Goal: Information Seeking & Learning: Learn about a topic

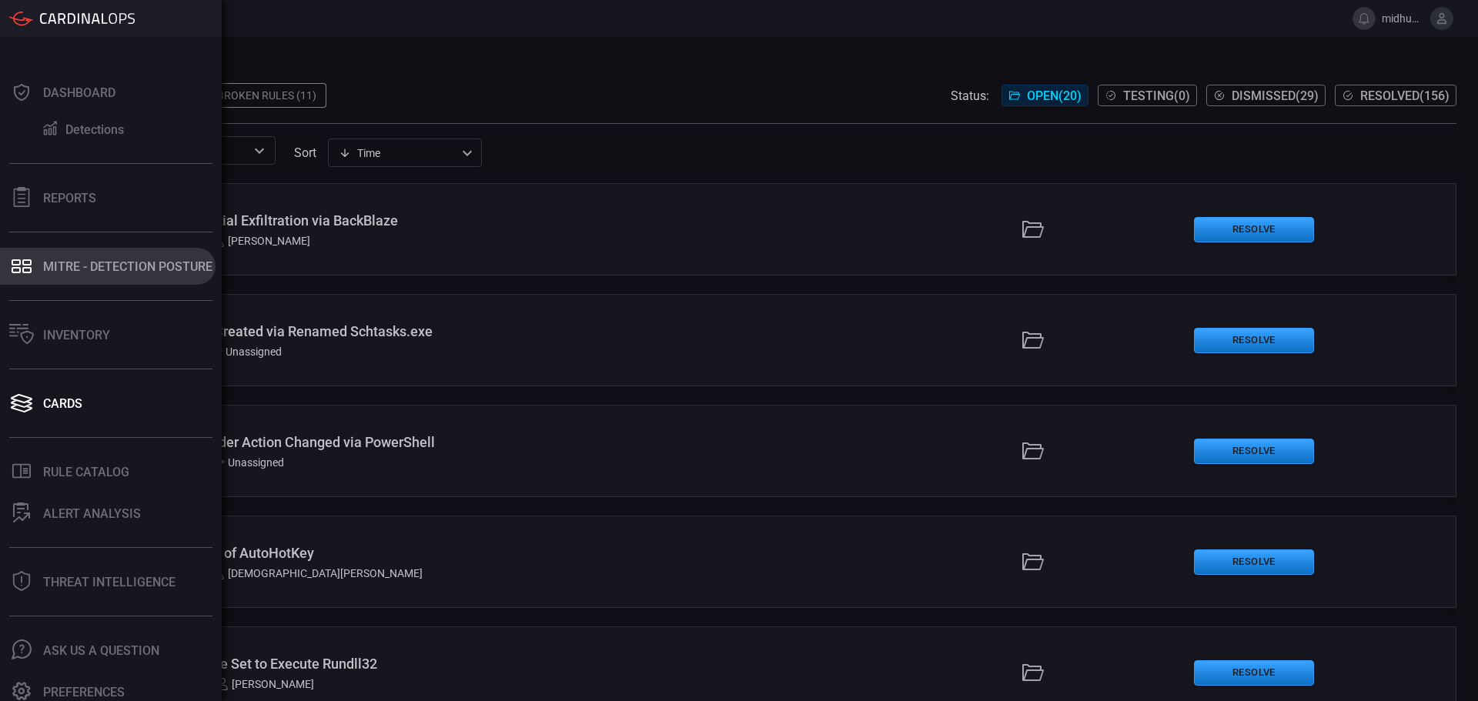
click at [80, 276] on button "MITRE - Detection Posture" at bounding box center [108, 266] width 216 height 37
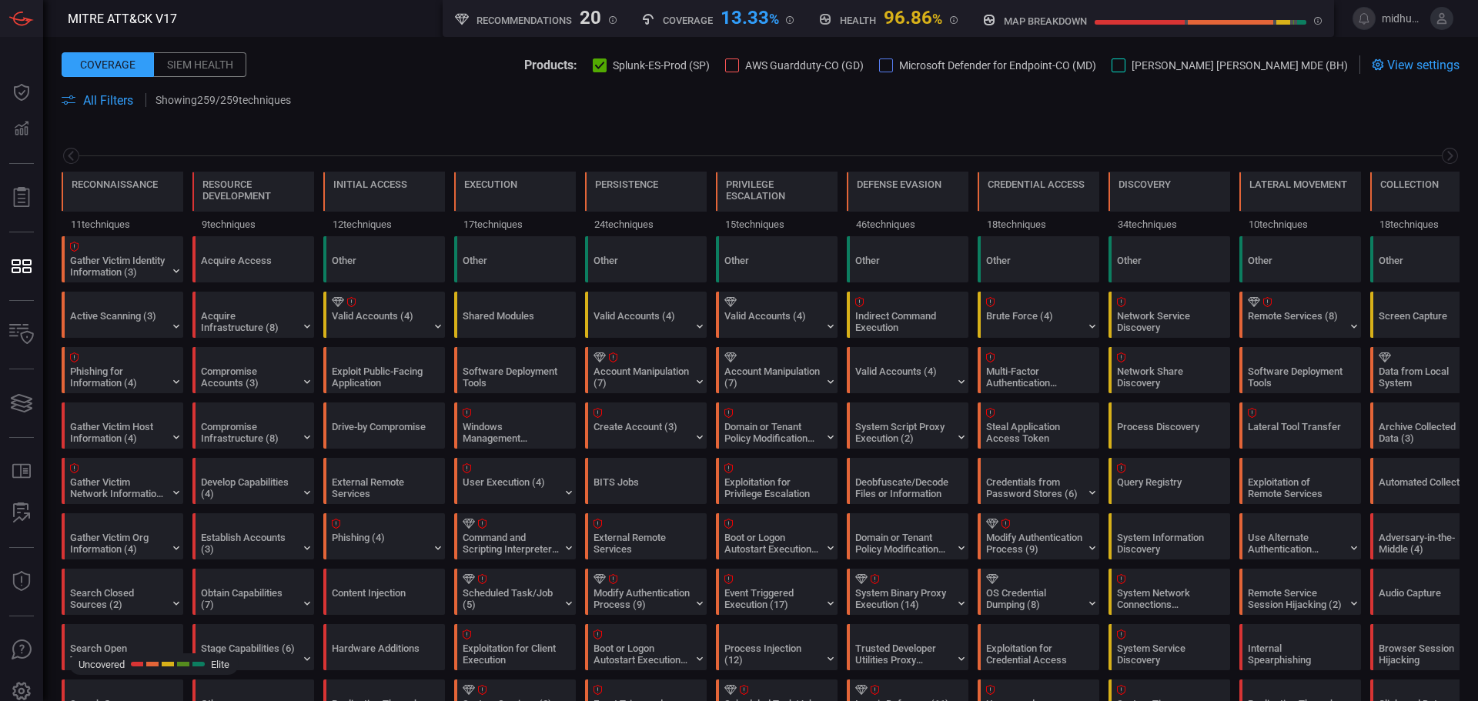
scroll to position [0, 202]
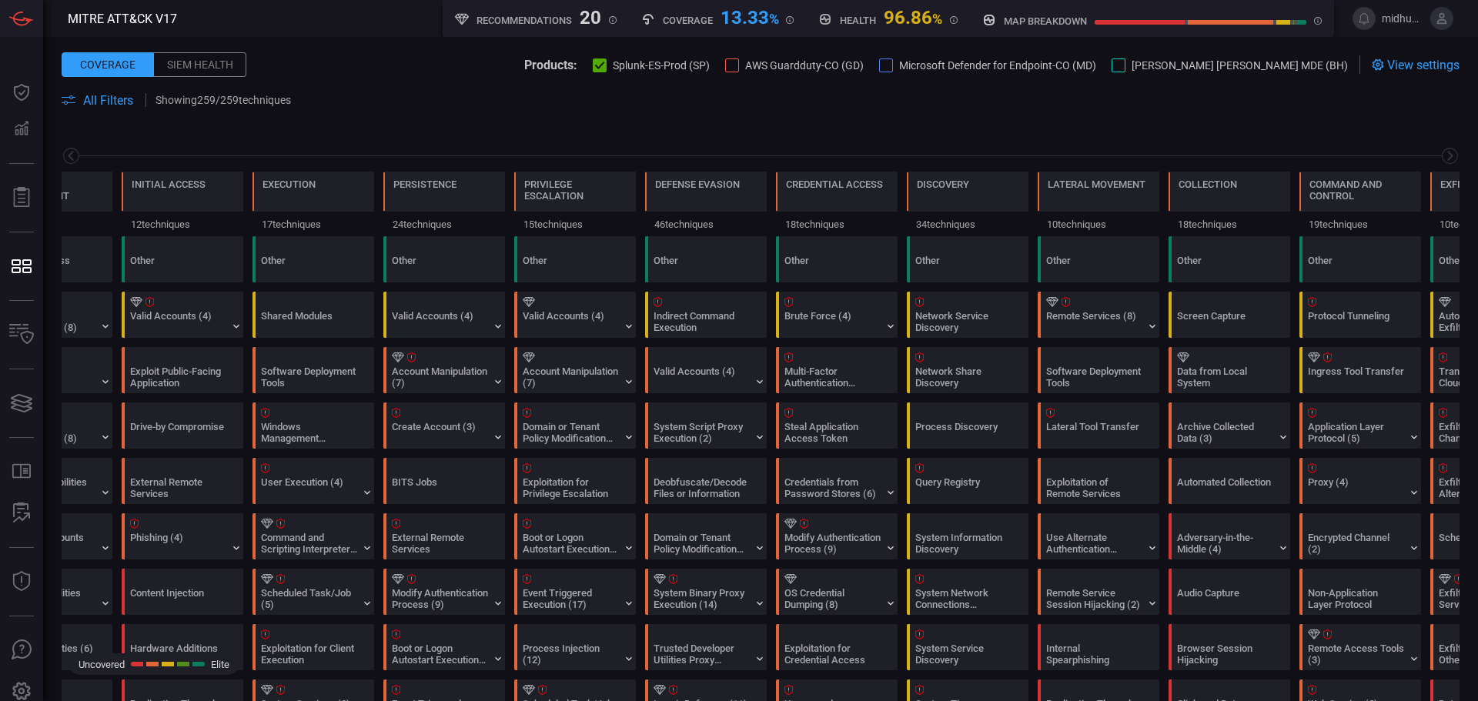
click at [177, 68] on div "Siem Health" at bounding box center [200, 64] width 92 height 25
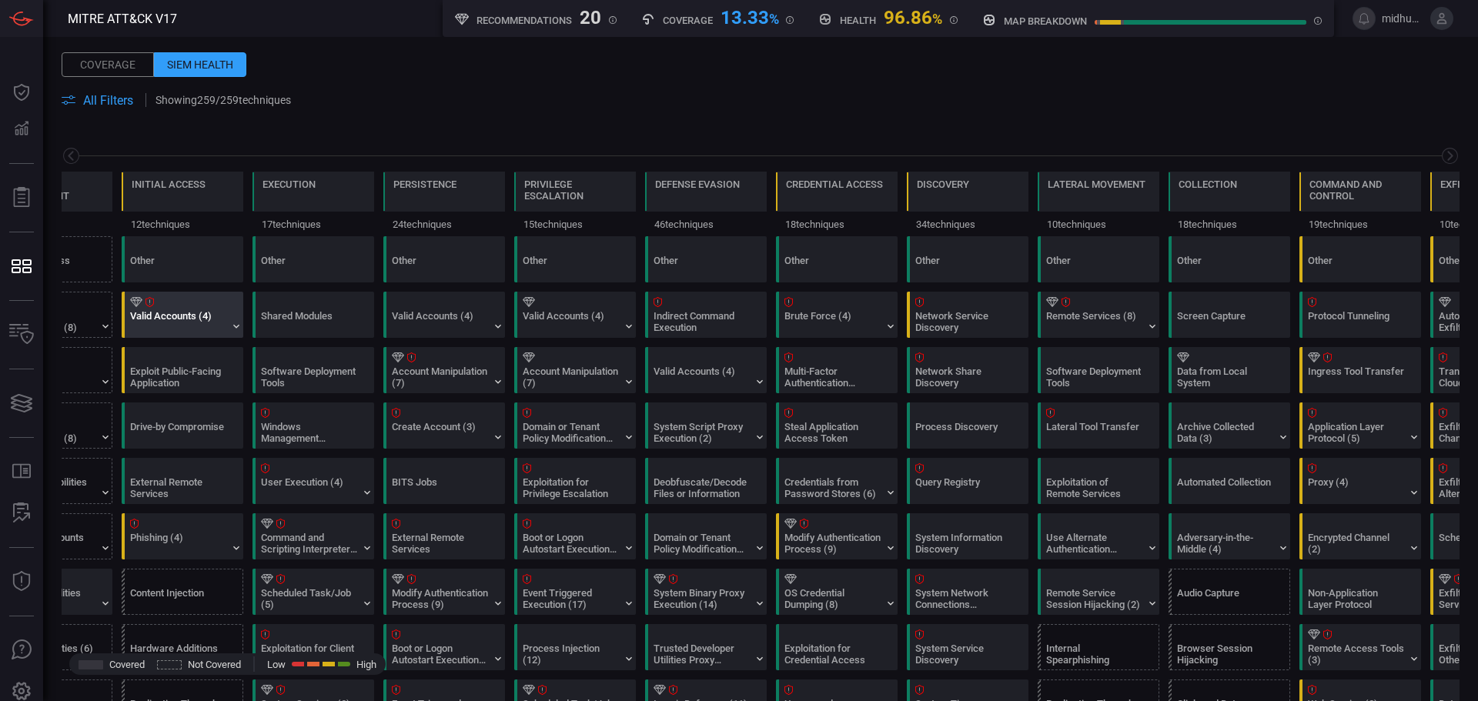
click at [229, 329] on div "Valid Accounts (4)" at bounding box center [186, 314] width 122 height 45
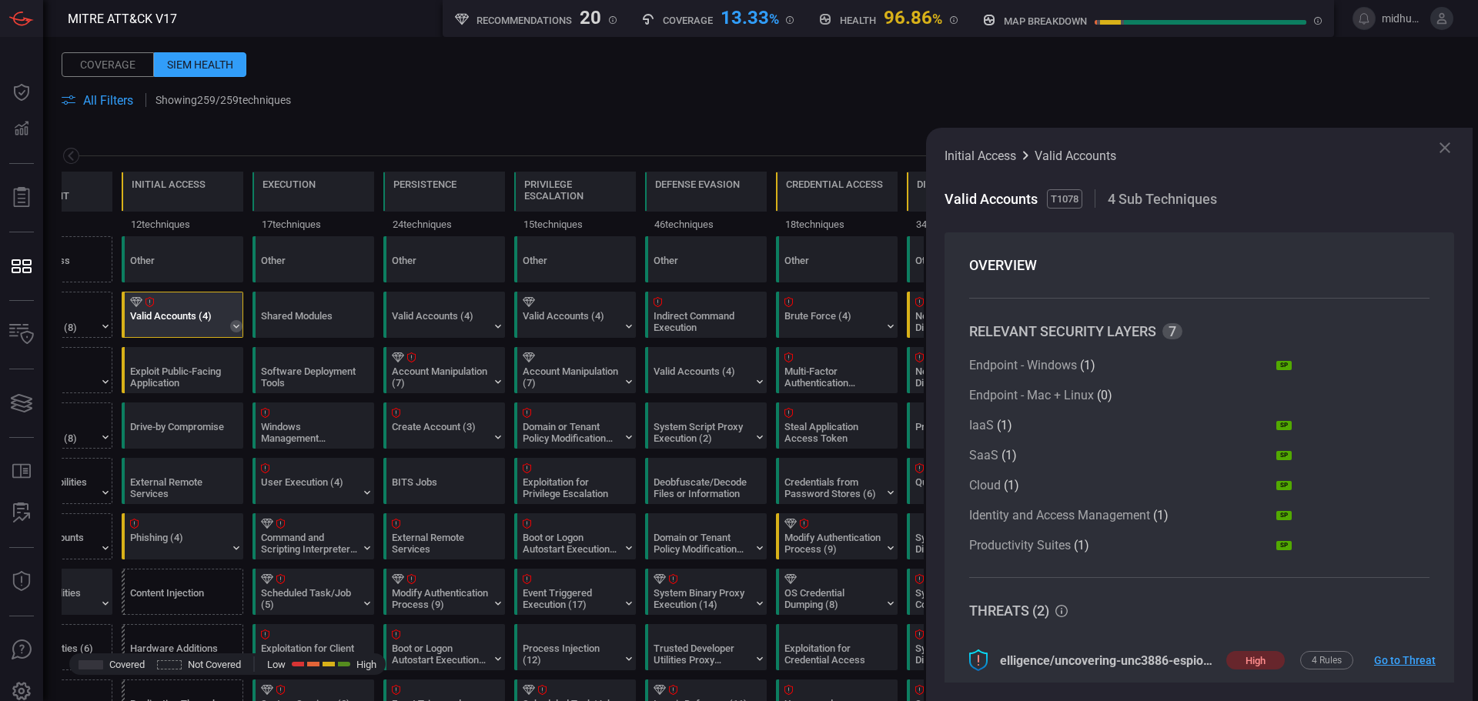
click at [240, 325] on icon at bounding box center [236, 326] width 12 height 12
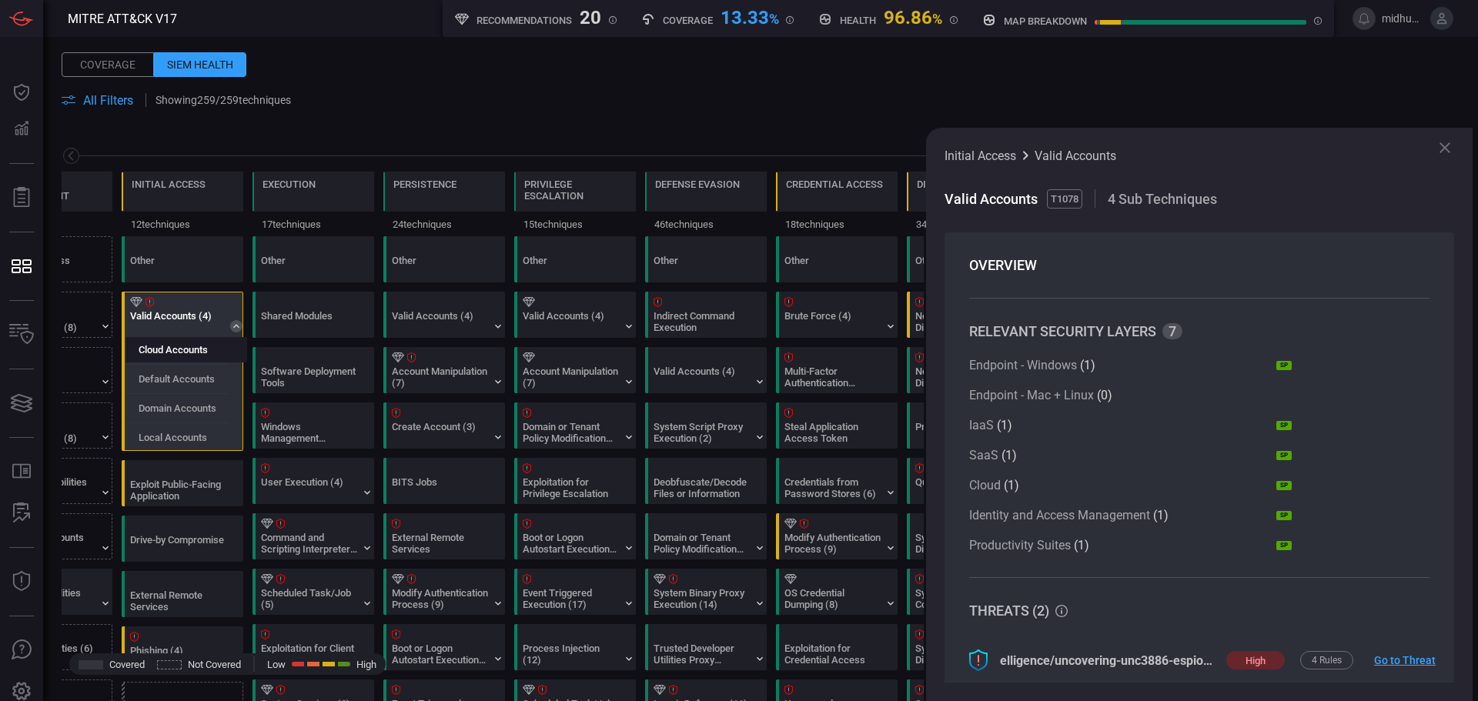
click at [194, 349] on label "Cloud Accounts" at bounding box center [173, 350] width 69 height 12
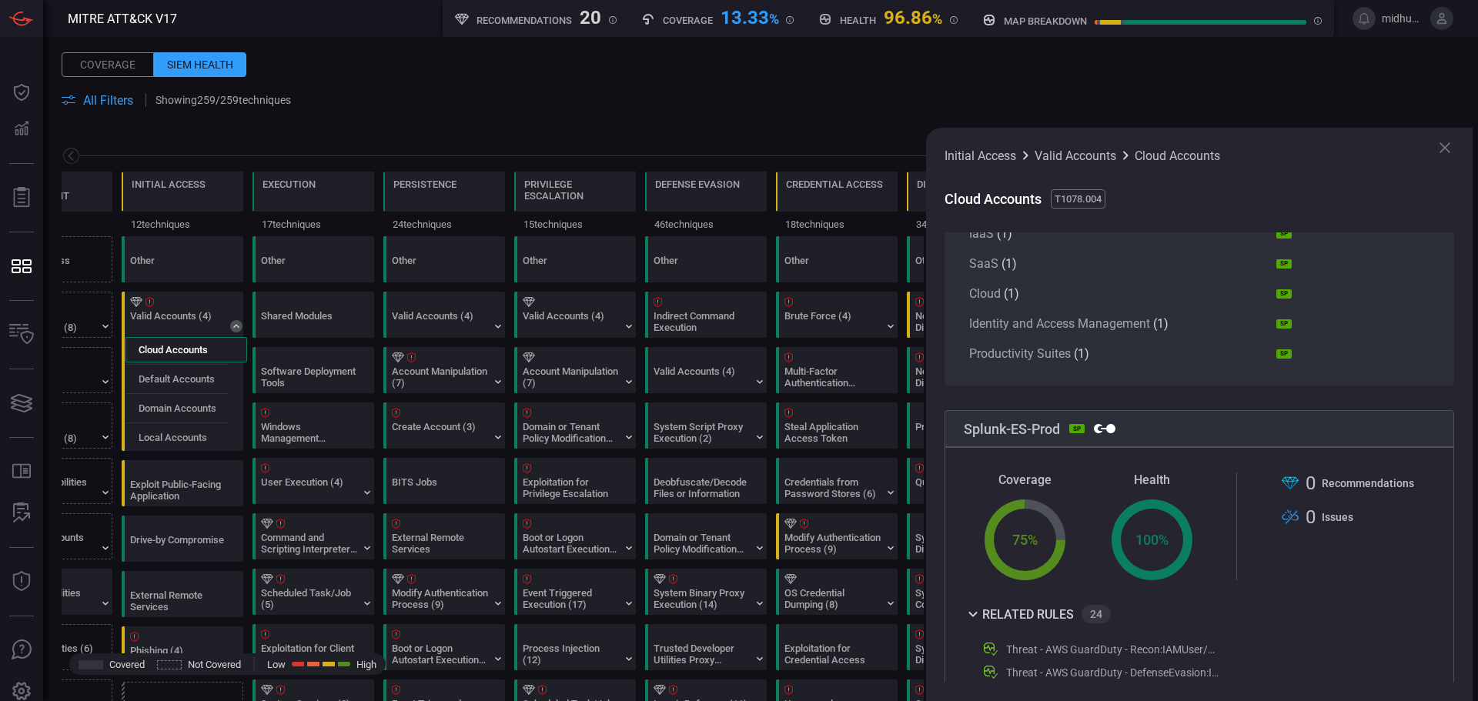
scroll to position [513, 0]
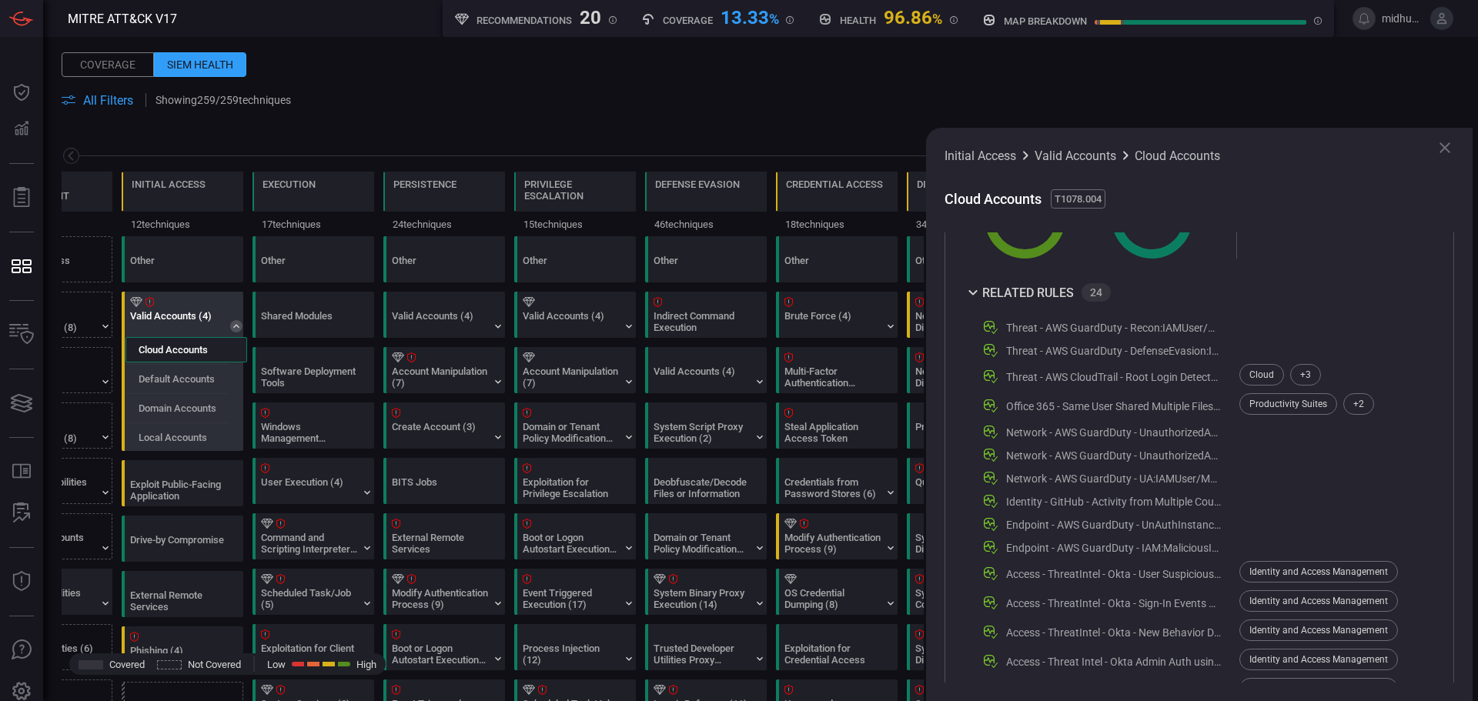
click at [151, 302] on icon at bounding box center [149, 302] width 8 height 10
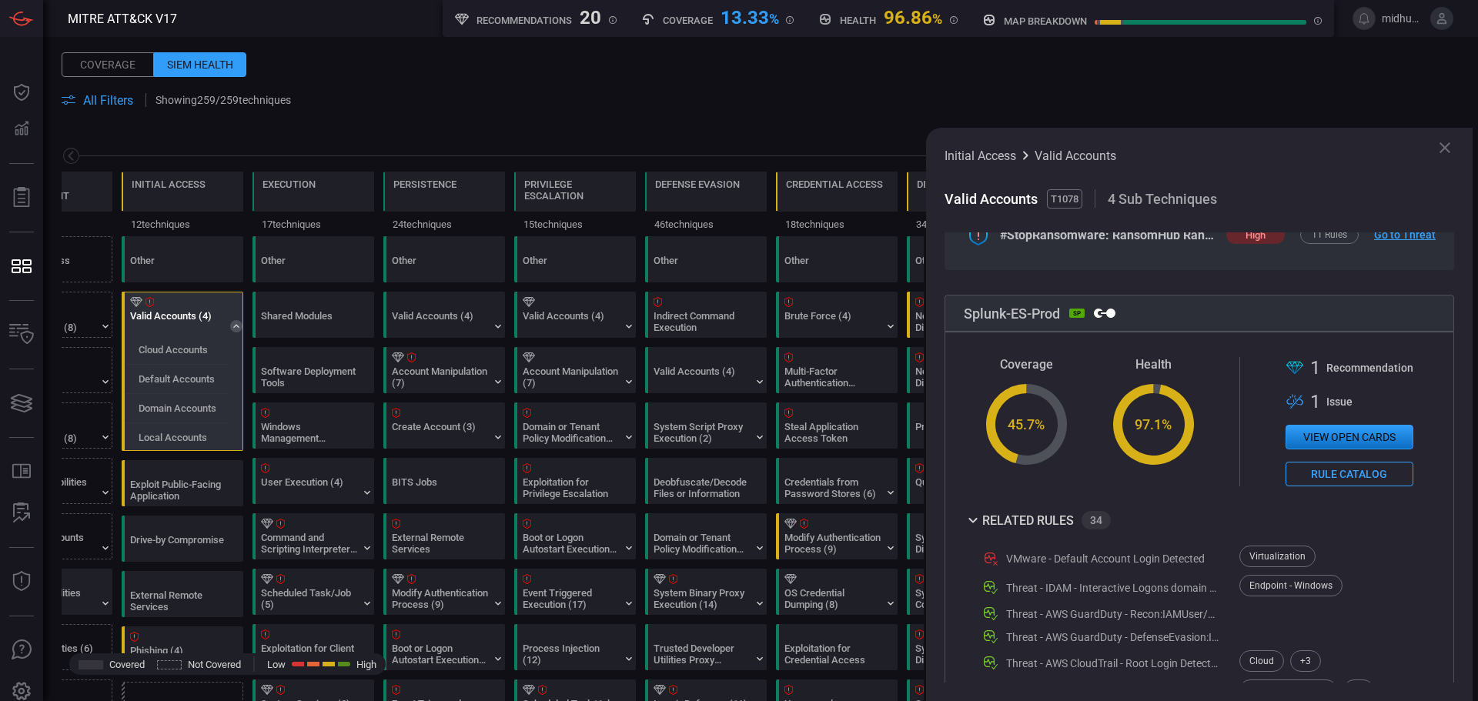
scroll to position [461, 0]
click at [1336, 435] on button "View open cards" at bounding box center [1349, 435] width 128 height 25
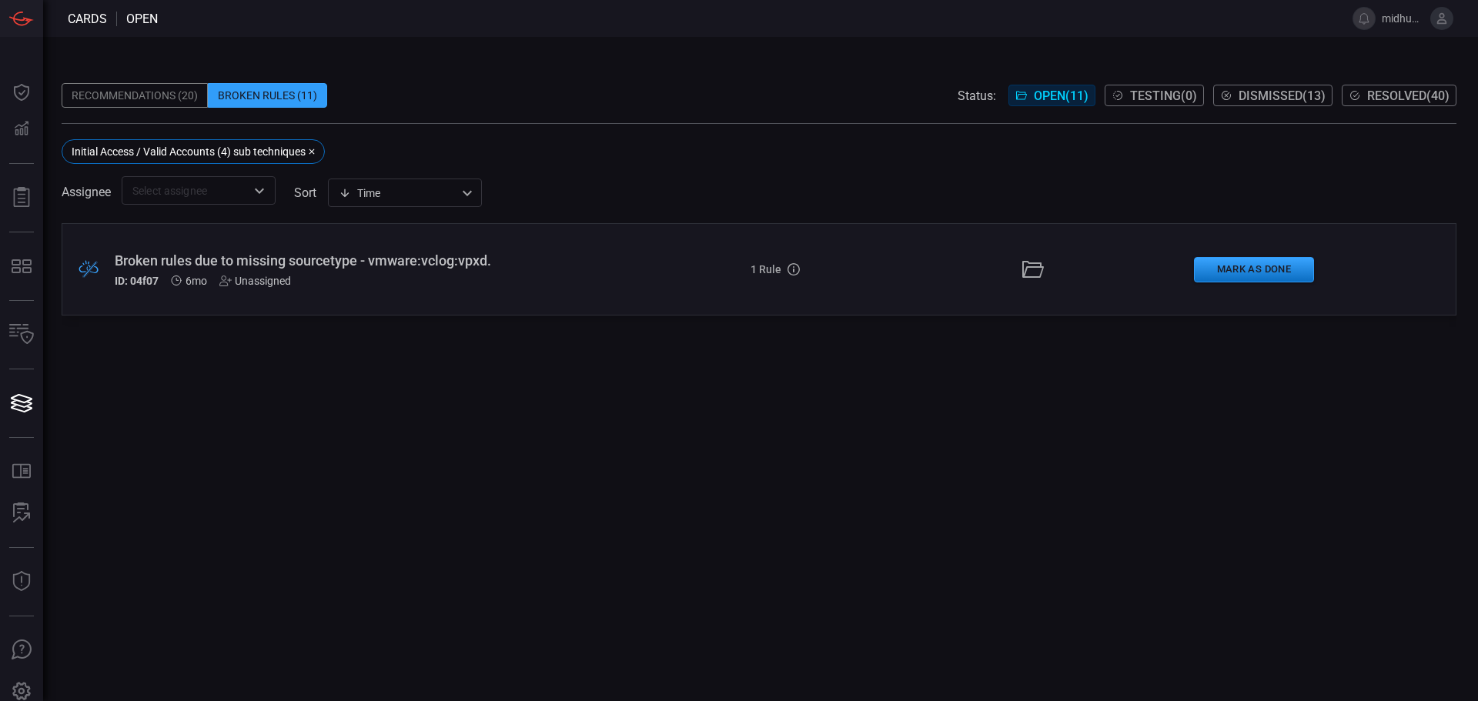
click at [655, 260] on div ".broken_cards_icon_0{fill:#39A4FF;} .broken_cards_icon_1{fill:none;stroke:#1918…" at bounding box center [759, 269] width 1395 height 92
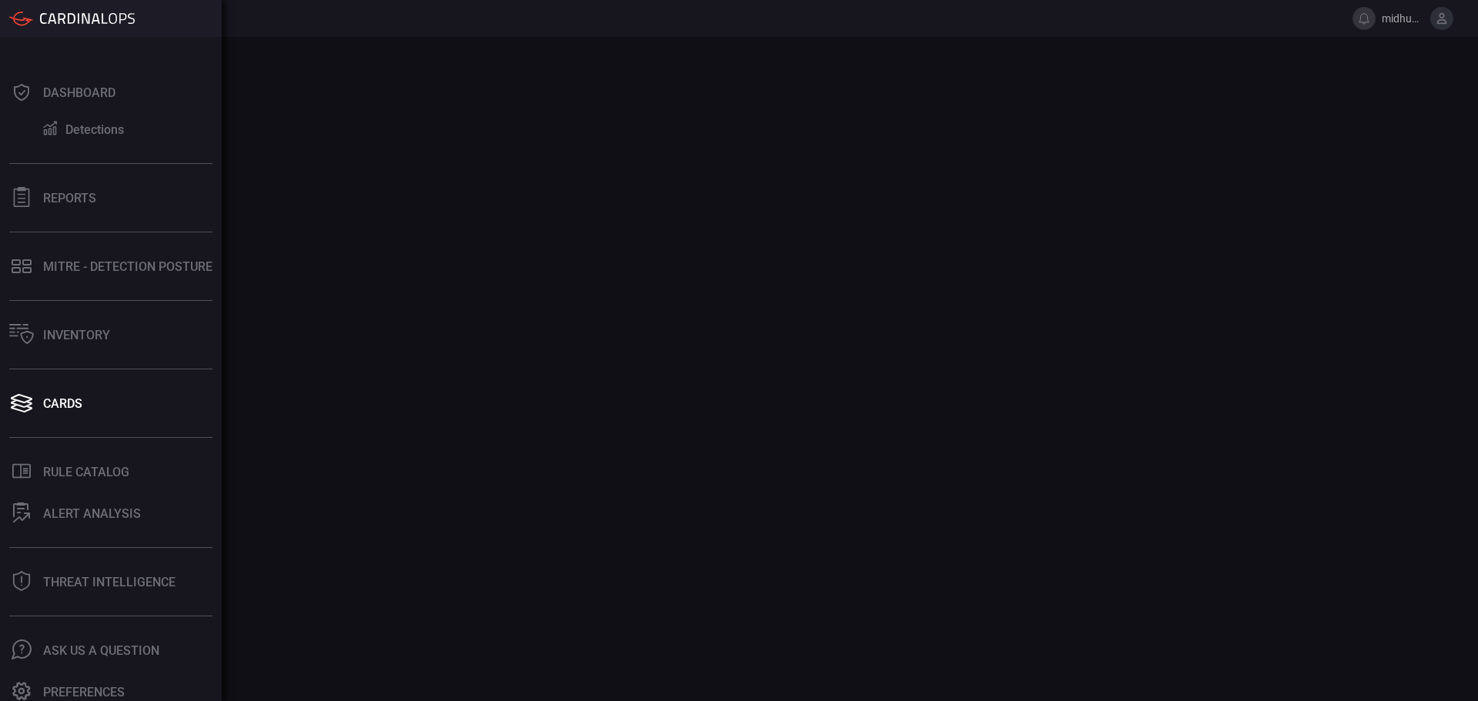
click at [73, 403] on div "Cards" at bounding box center [62, 403] width 39 height 15
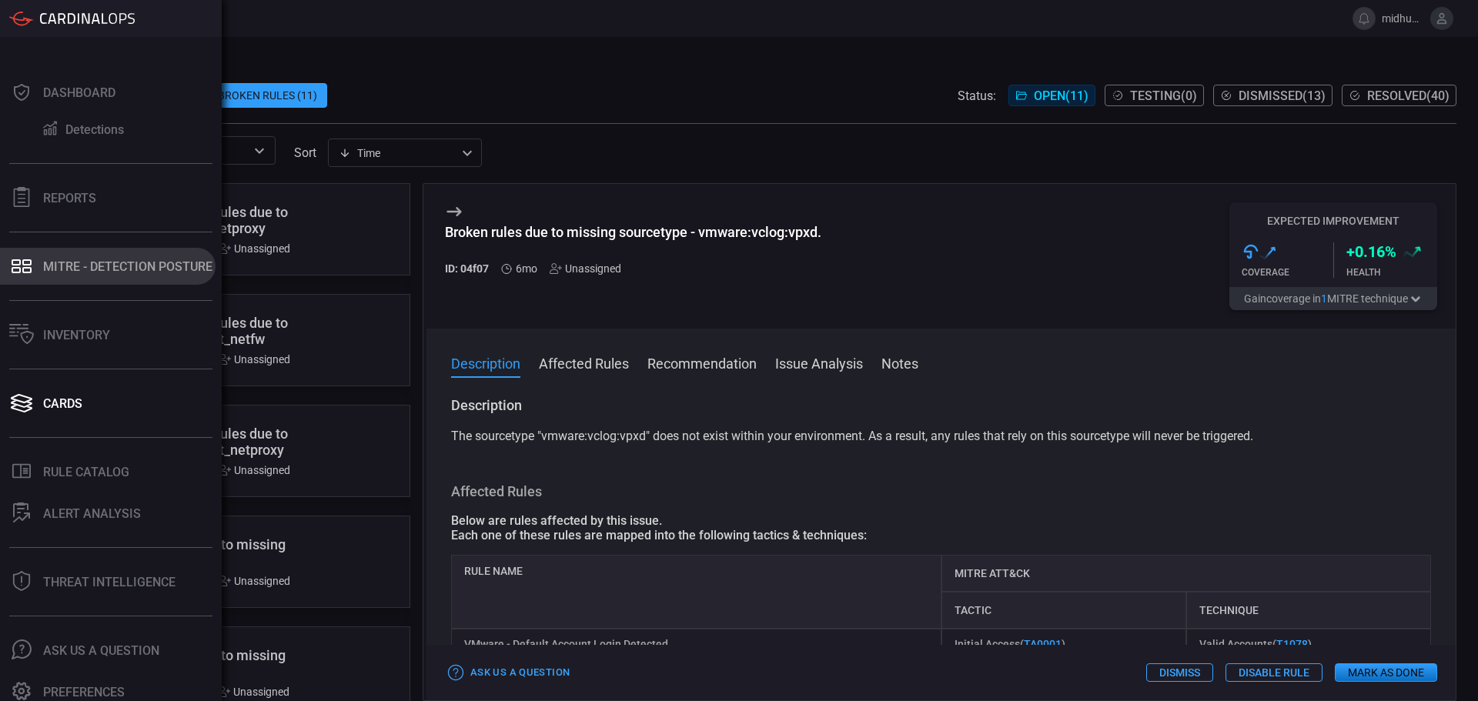
click at [116, 267] on div "MITRE - Detection Posture" at bounding box center [127, 266] width 169 height 15
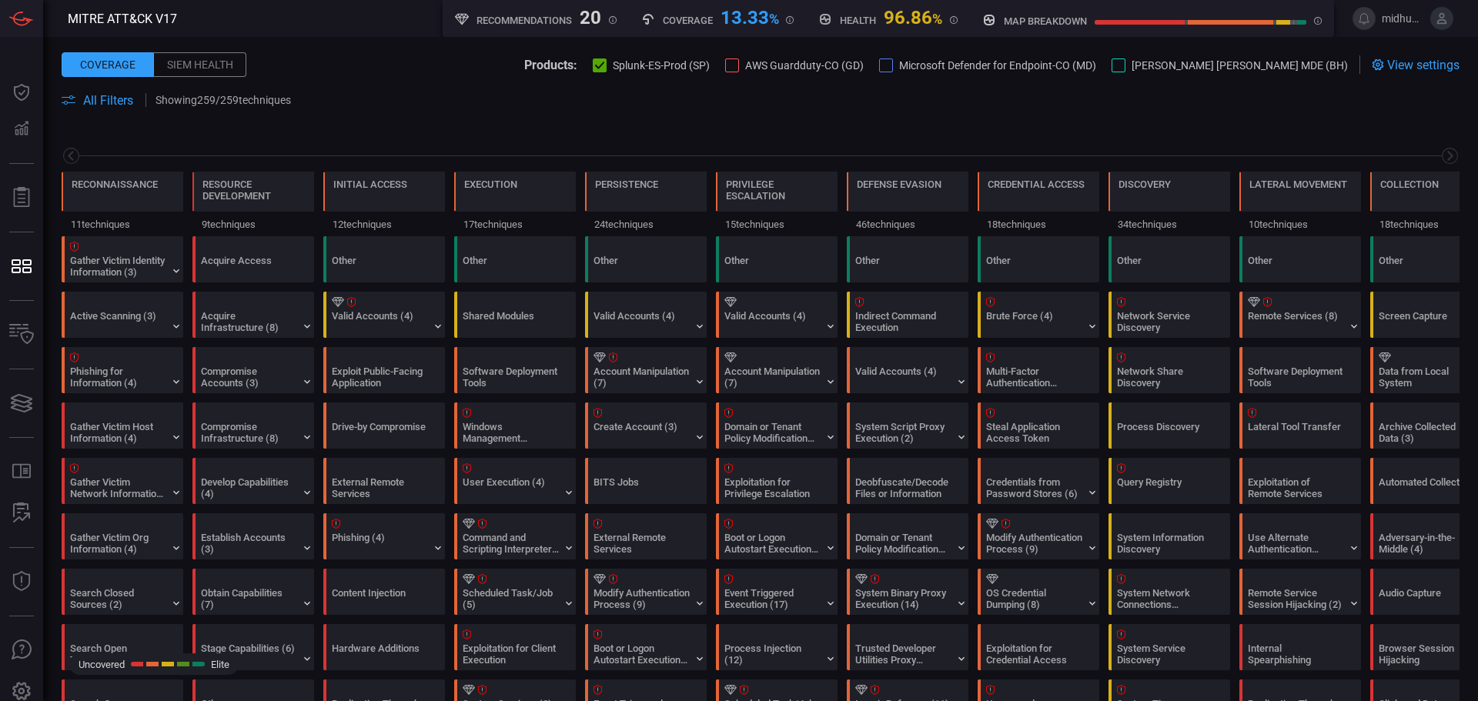
scroll to position [0, 202]
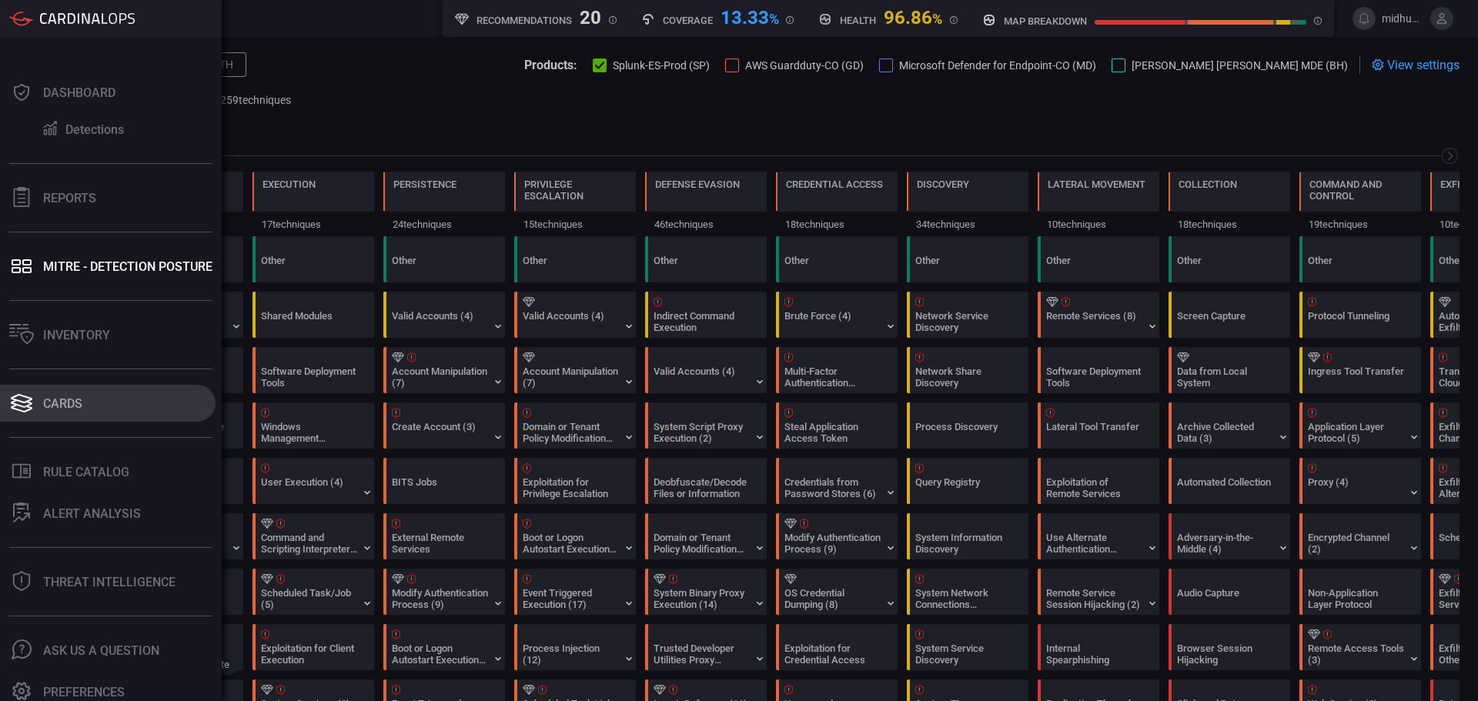
click at [69, 404] on div "Cards" at bounding box center [62, 403] width 39 height 15
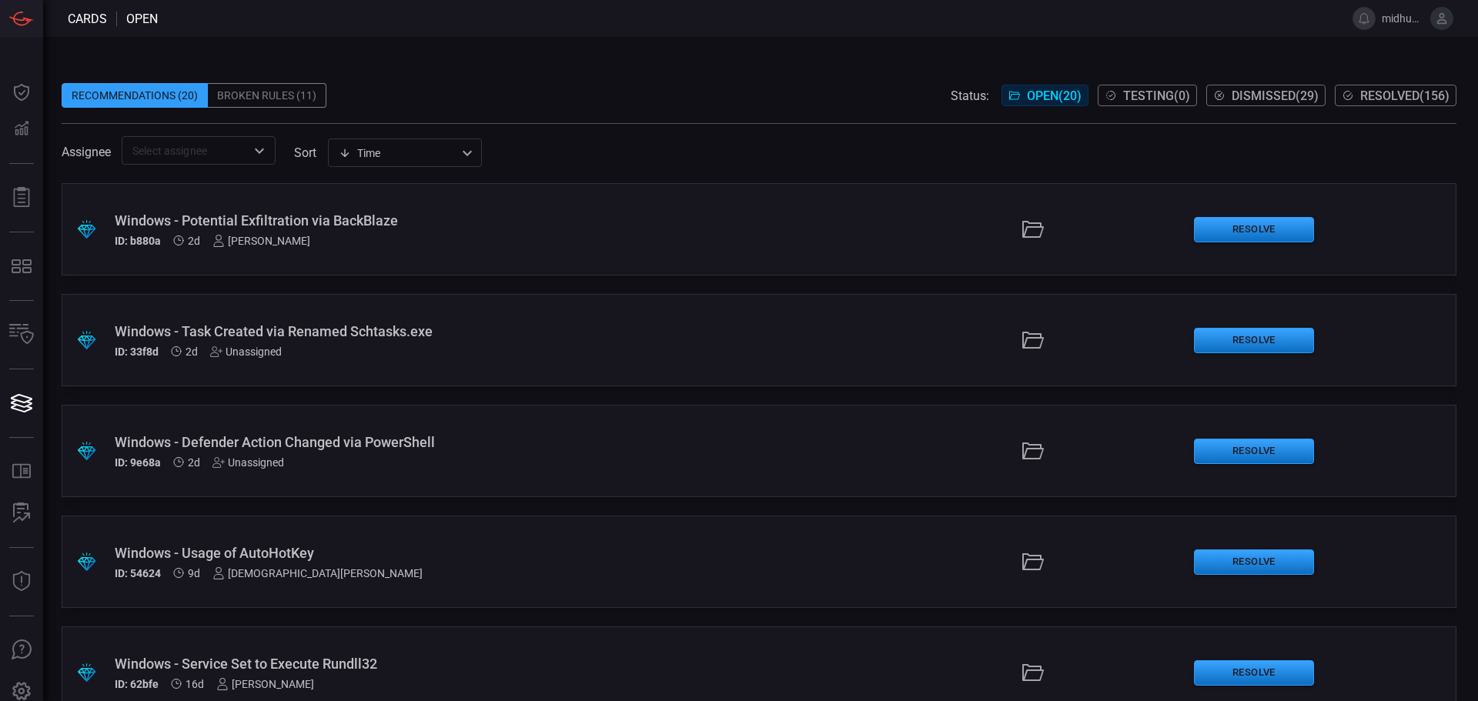
click at [393, 231] on div "Windows - Potential Exfiltration via BackBlaze ID: b880a 2d Aravind Chinthala" at bounding box center [359, 229] width 489 height 35
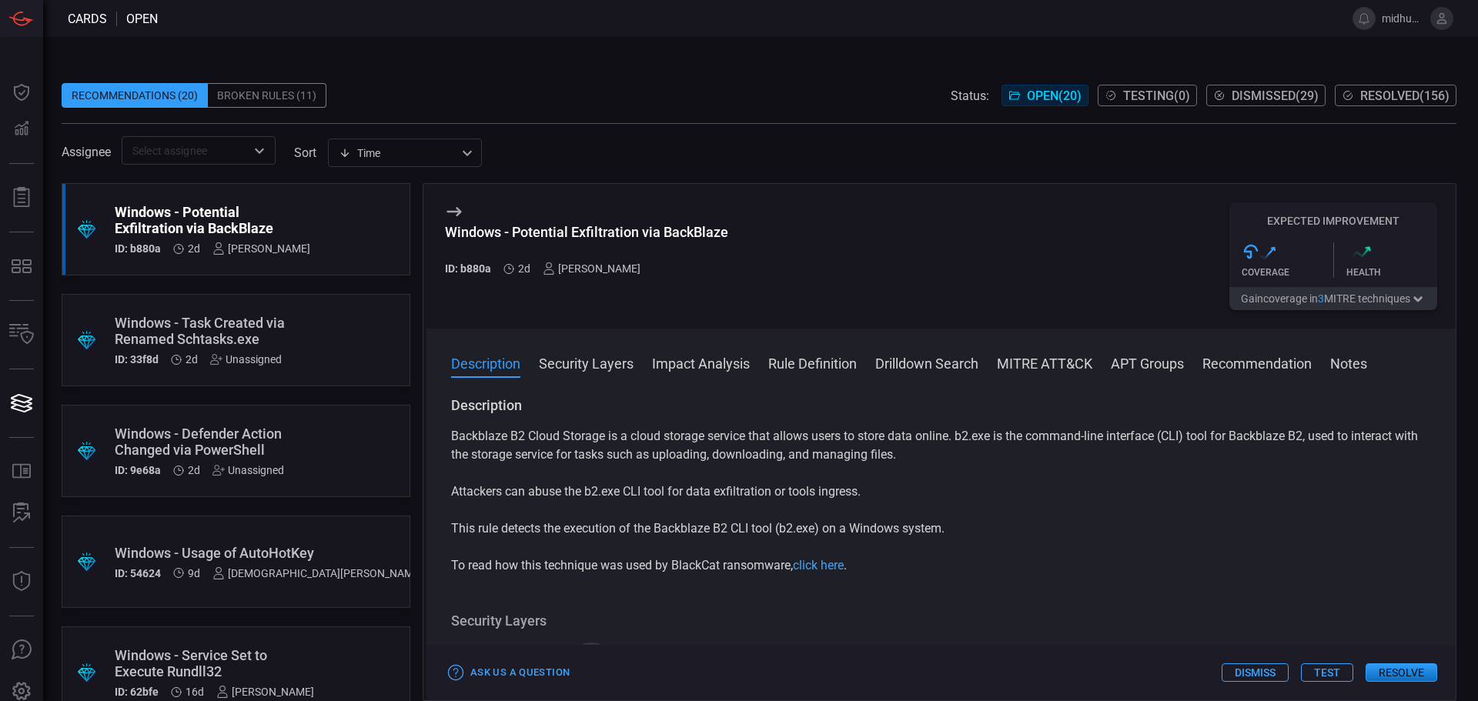
click at [817, 365] on button "Rule Definition" at bounding box center [812, 362] width 89 height 18
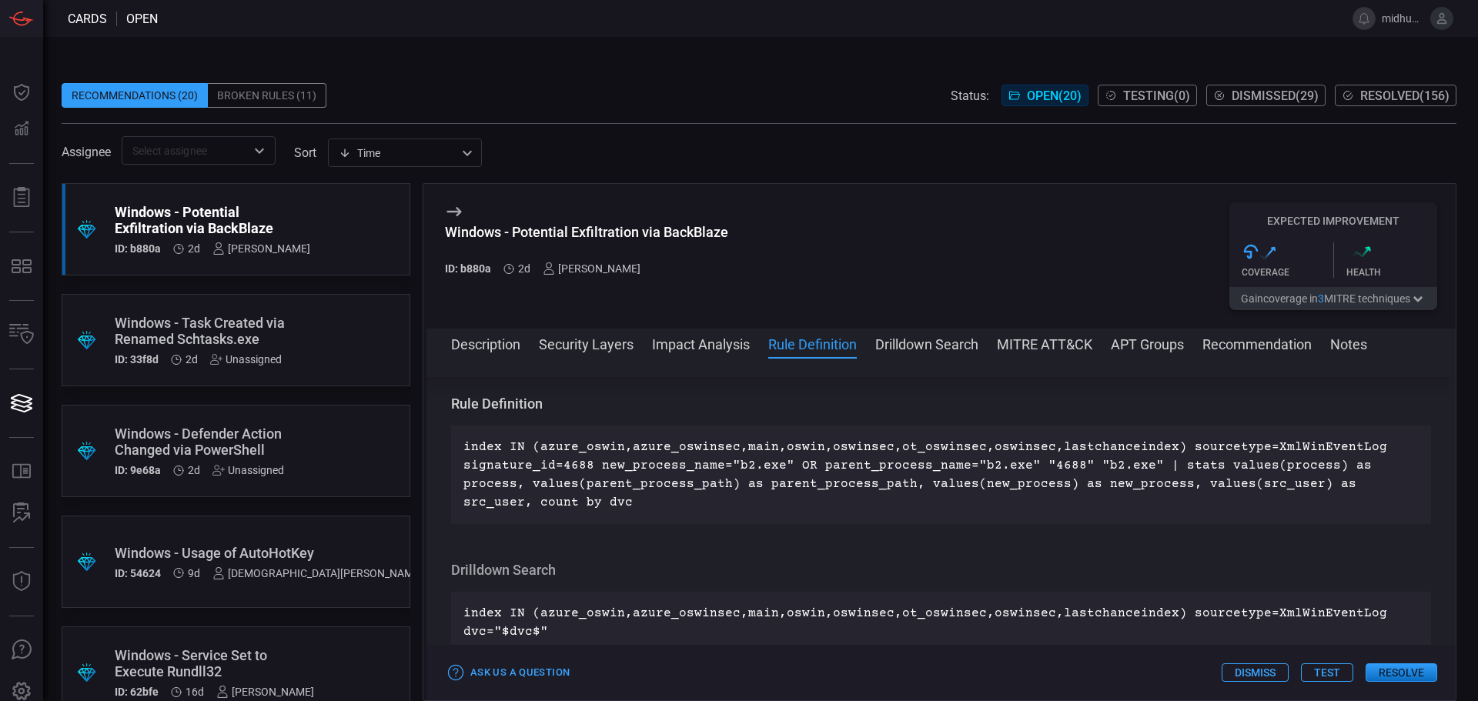
scroll to position [632, 0]
click at [570, 349] on button "Security Layers" at bounding box center [586, 343] width 95 height 18
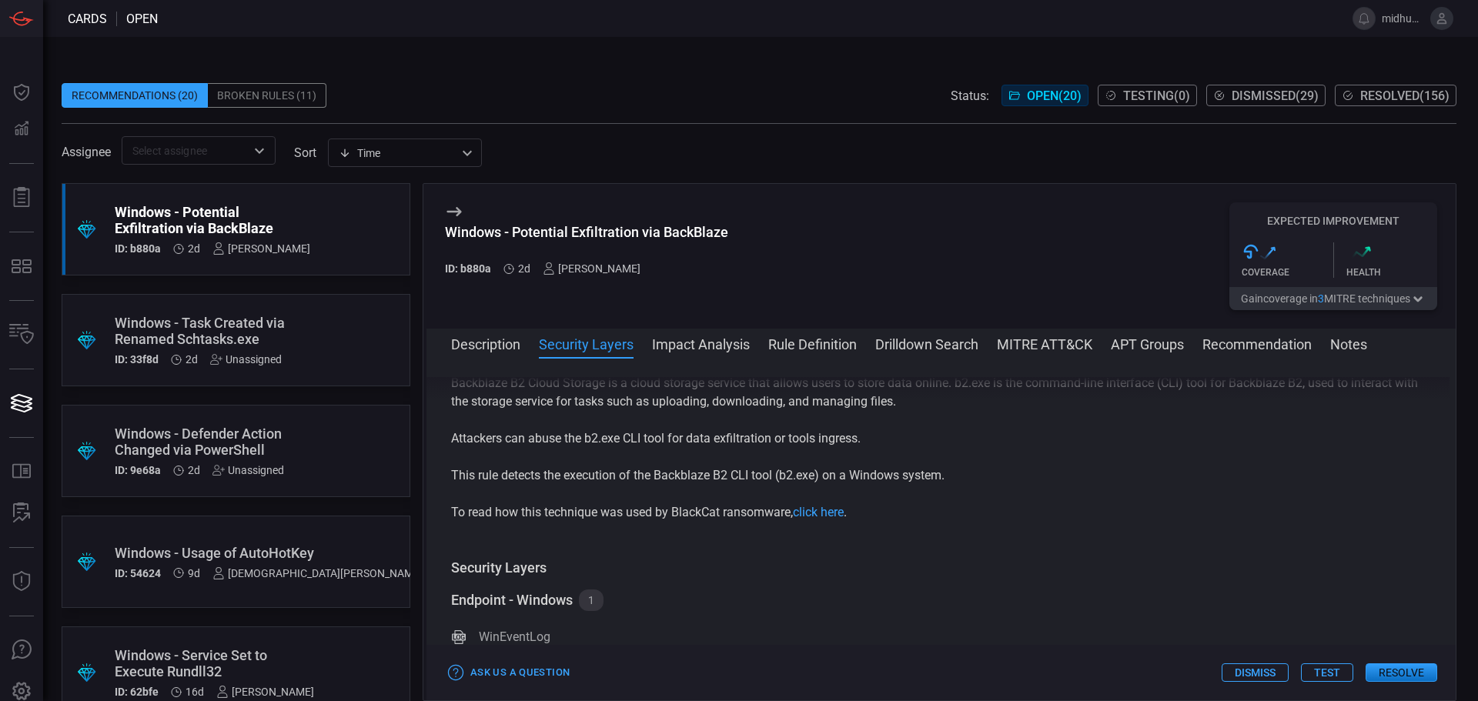
scroll to position [0, 0]
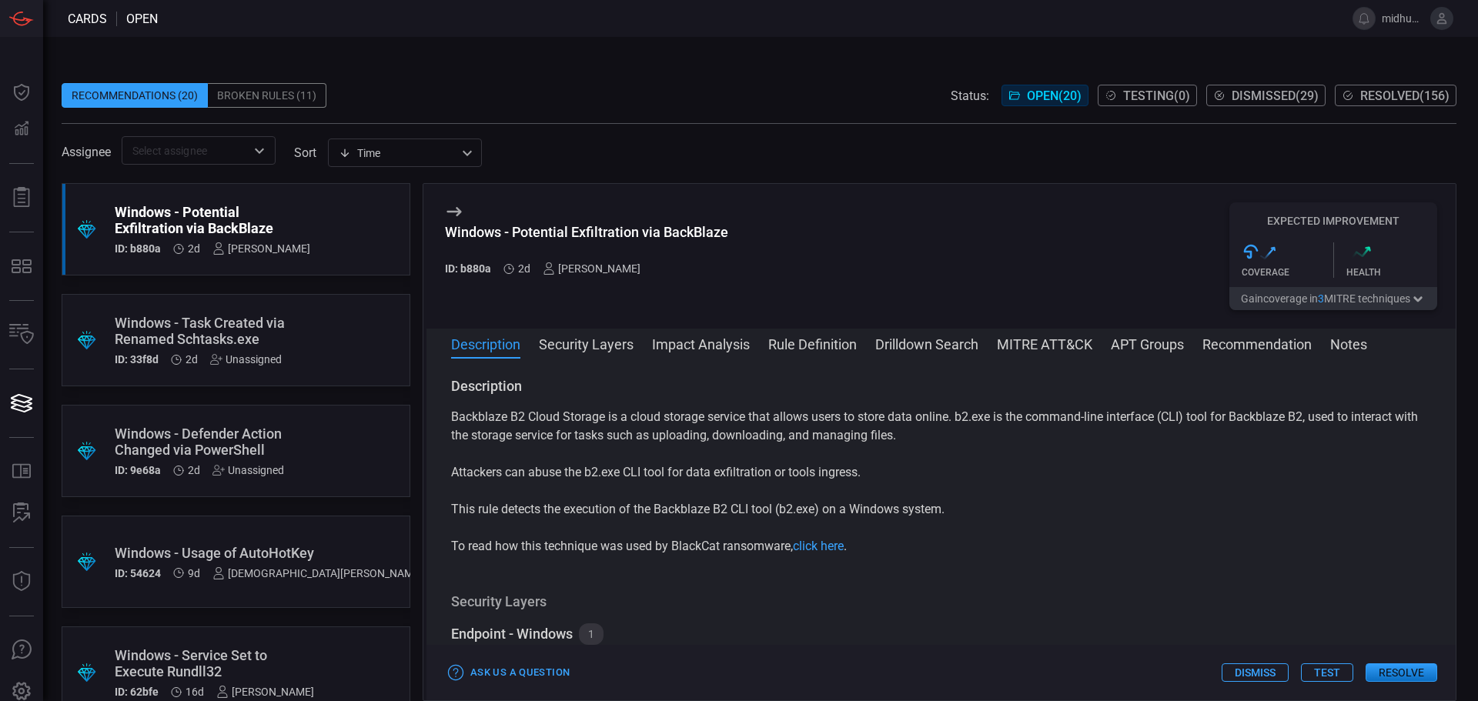
click at [821, 343] on button "Rule Definition" at bounding box center [812, 343] width 89 height 18
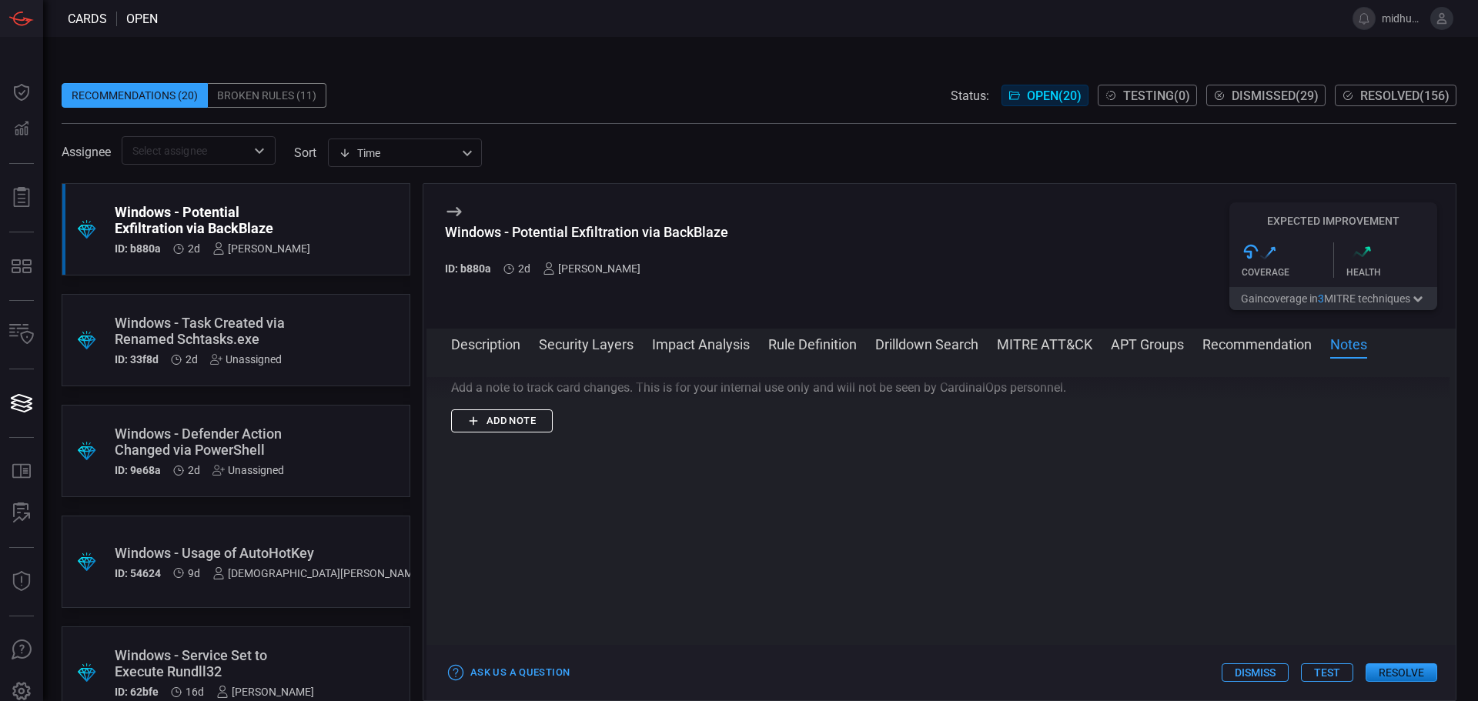
scroll to position [2010, 0]
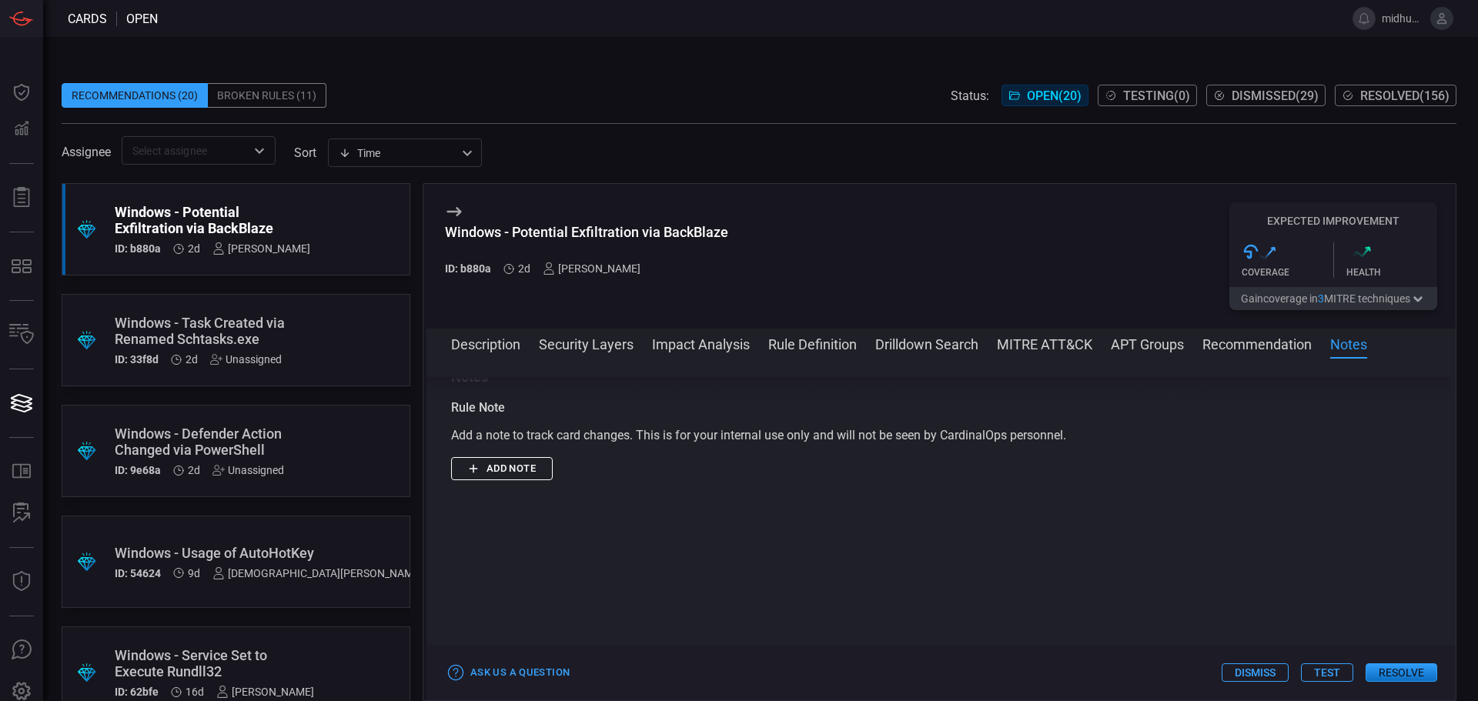
click at [1171, 343] on button "APT Groups" at bounding box center [1147, 343] width 73 height 18
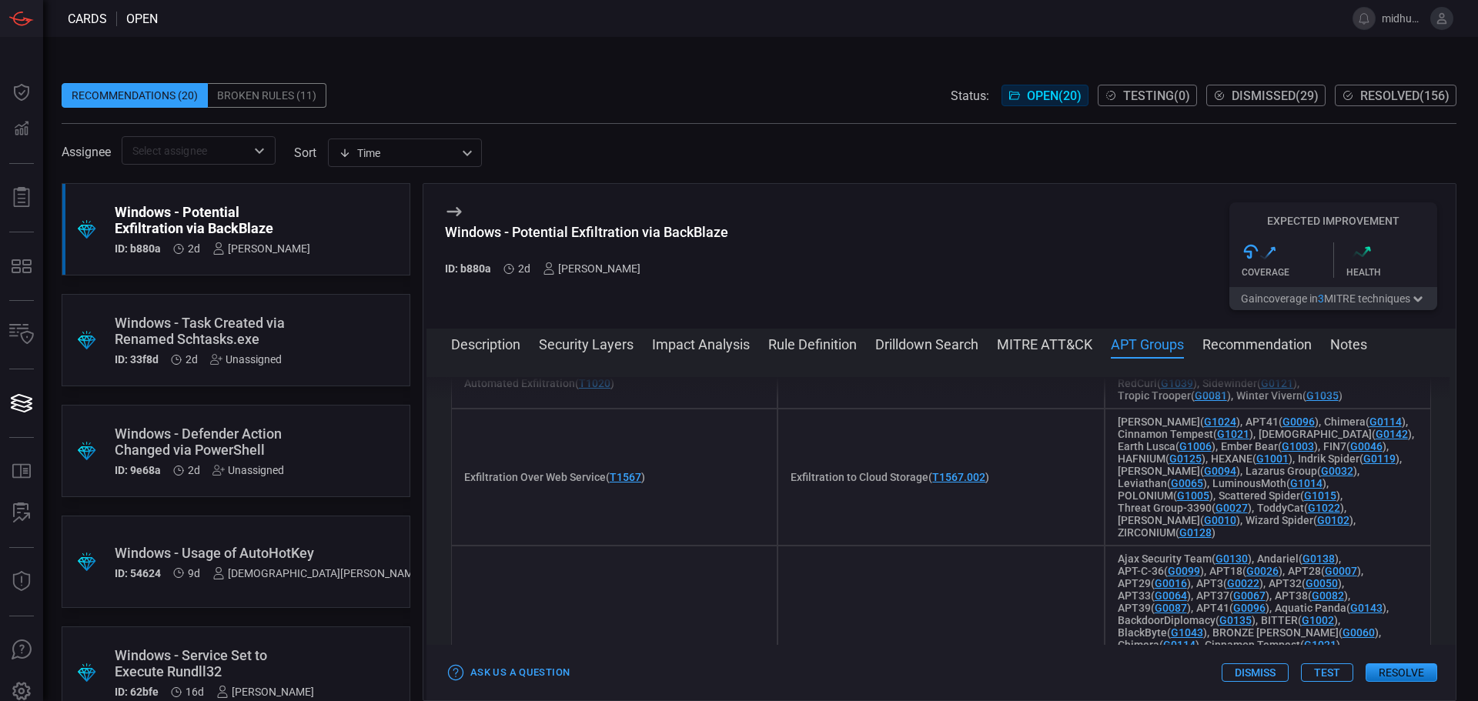
scroll to position [1125, 0]
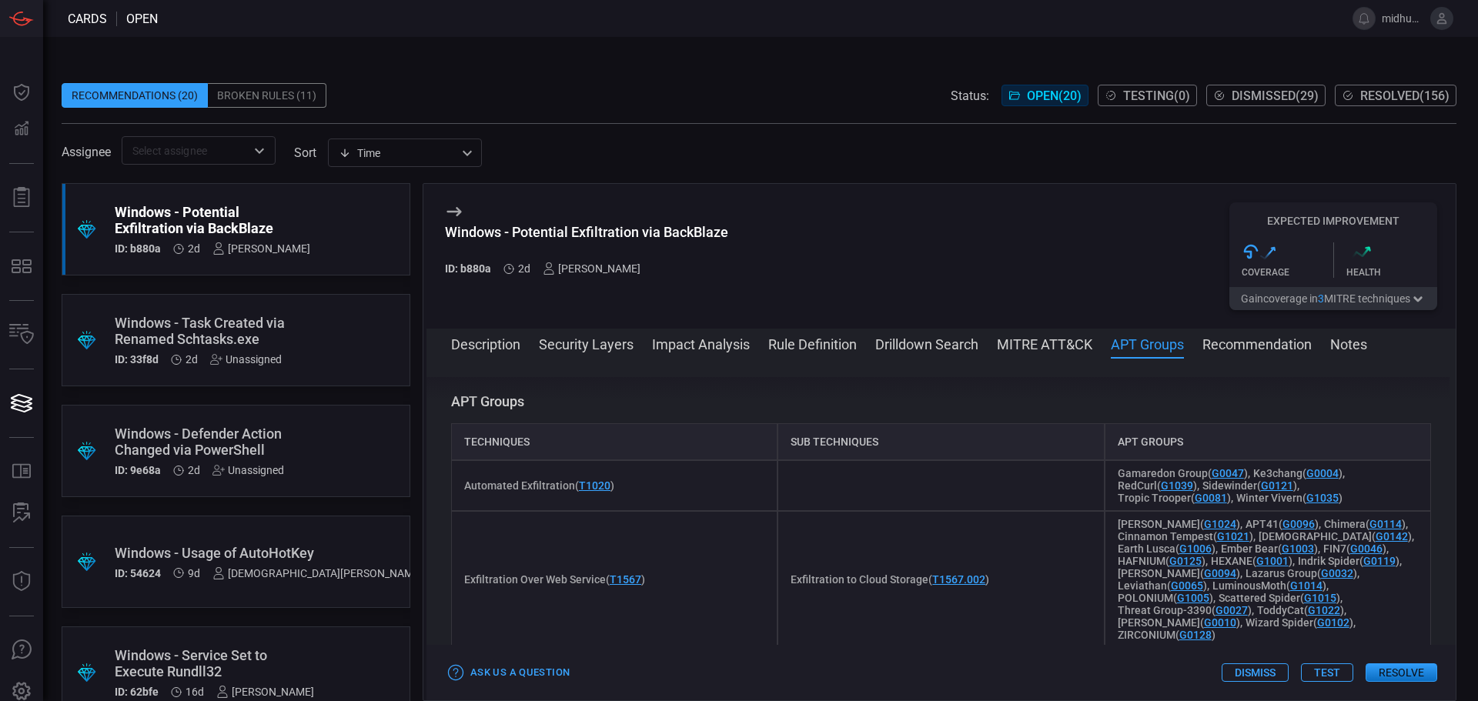
click at [240, 98] on div "Broken Rules (11)" at bounding box center [267, 95] width 119 height 25
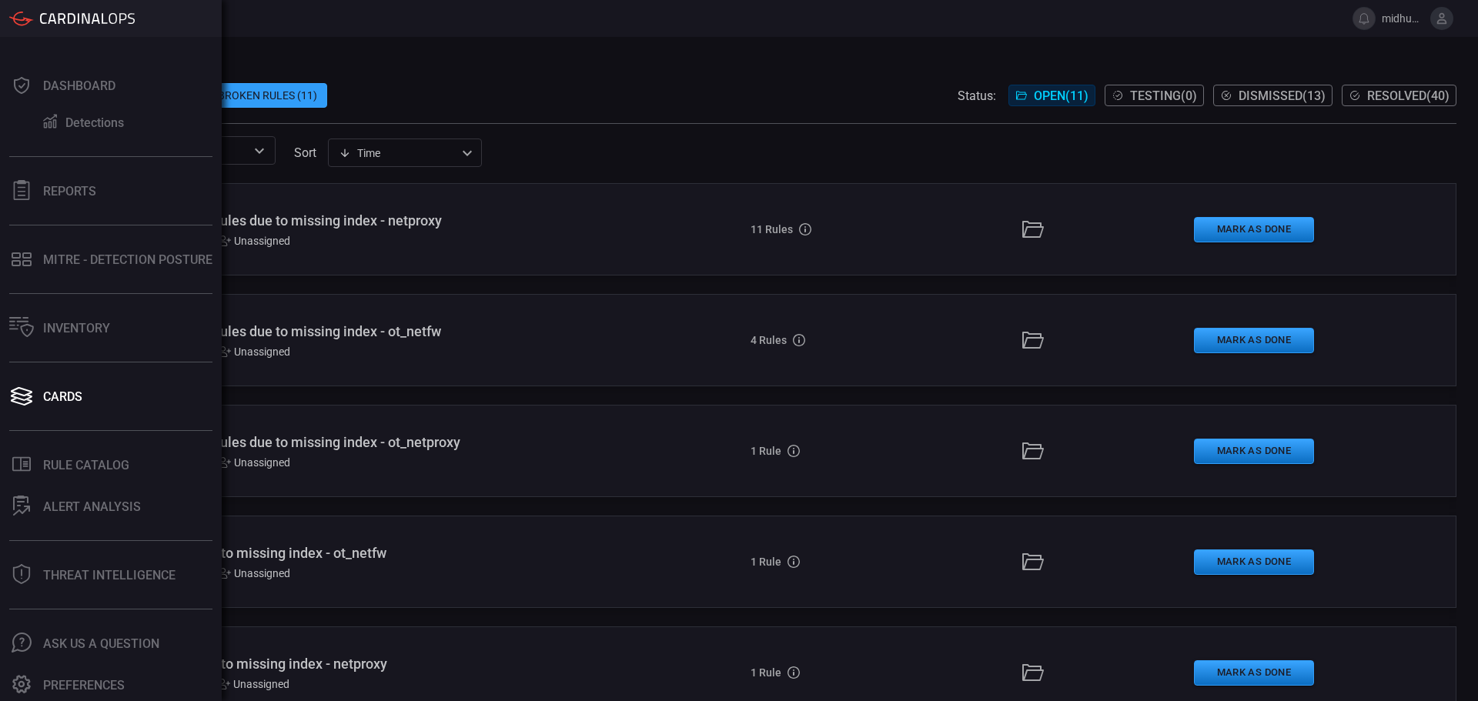
scroll to position [9, 0]
click at [118, 456] on div "Rule Catalog" at bounding box center [86, 463] width 86 height 15
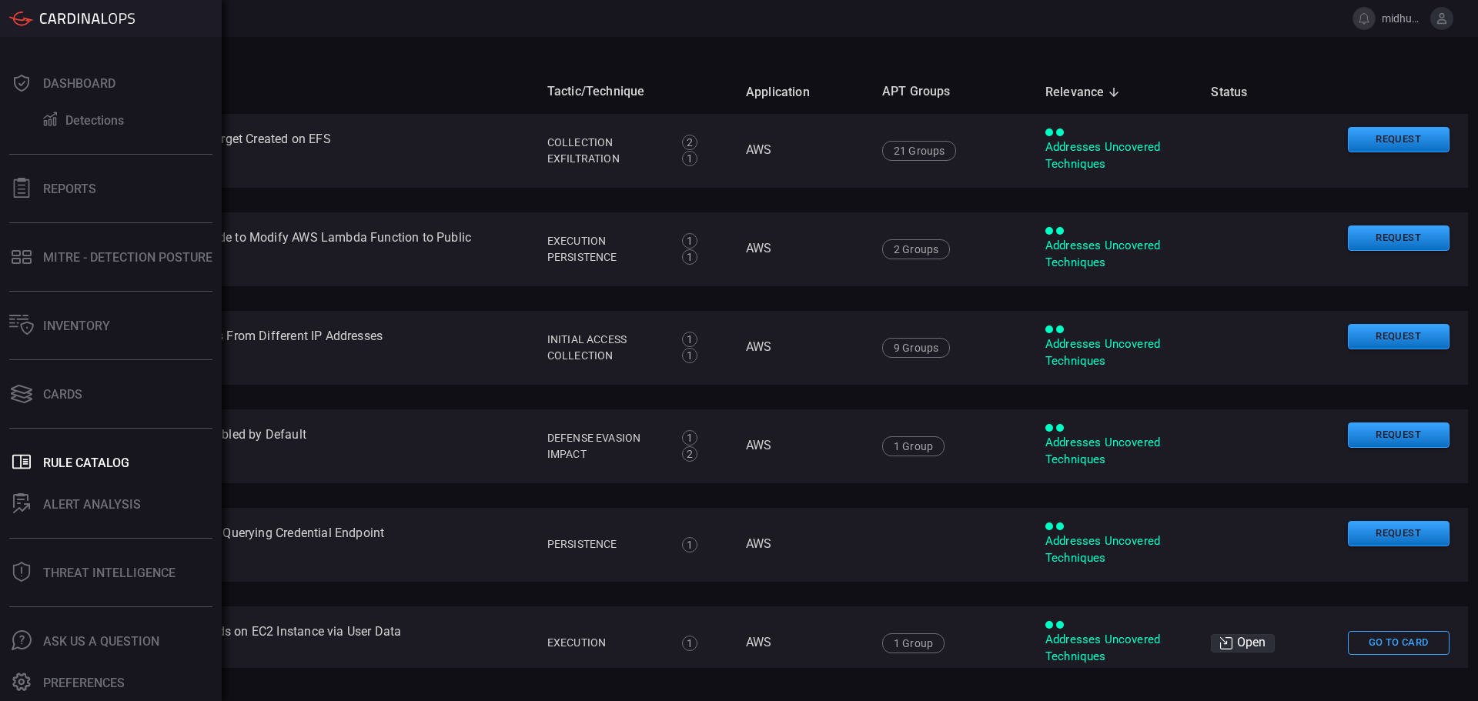
drag, startPoint x: 109, startPoint y: 569, endPoint x: 4, endPoint y: 443, distance: 163.9
click at [109, 569] on div "Threat Intelligence" at bounding box center [109, 573] width 132 height 15
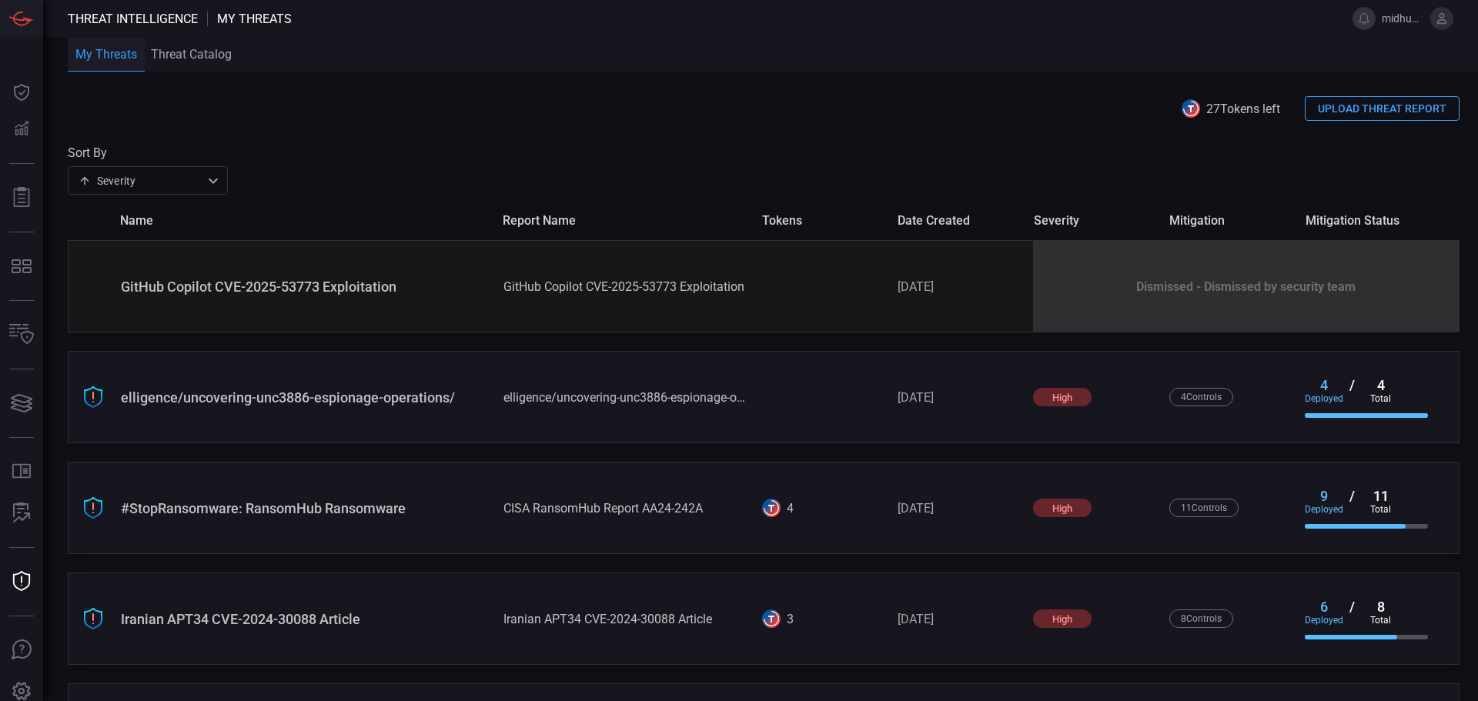
click at [1068, 300] on div "Dismissed - Dismissed by security team" at bounding box center [1246, 286] width 426 height 91
click at [376, 127] on span at bounding box center [764, 133] width 1392 height 25
click at [626, 125] on span at bounding box center [764, 133] width 1392 height 25
click at [828, 108] on div "27 Tokens left UPLOAD THREAT REPORT" at bounding box center [764, 108] width 1392 height 25
click at [1369, 115] on button "UPLOAD THREAT REPORT" at bounding box center [1382, 108] width 155 height 25
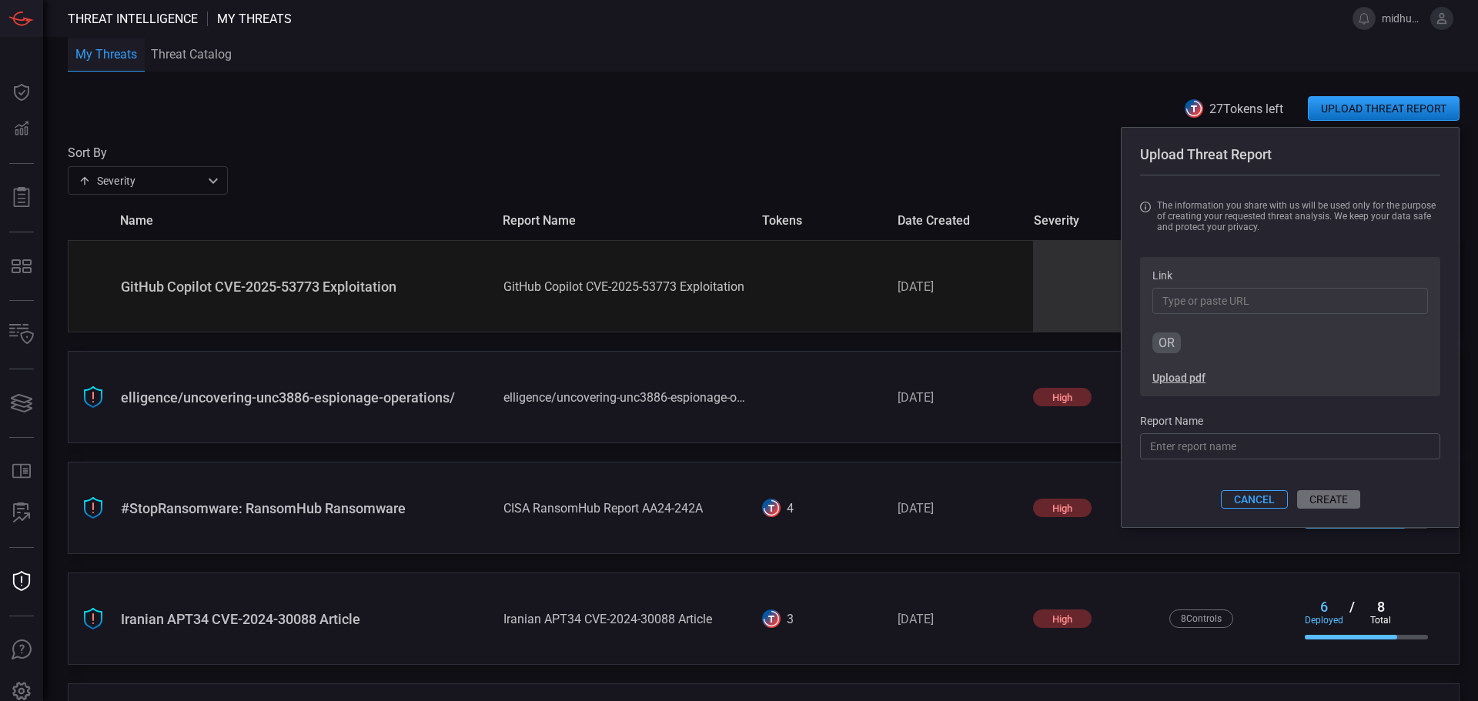
click at [1163, 377] on button "Upload pdf" at bounding box center [1178, 378] width 53 height 12
click at [1309, 451] on input "Static Tundra Russian APT" at bounding box center [1290, 446] width 300 height 26
click at [1140, 451] on input "Static Tundra Russian APT" at bounding box center [1290, 446] width 300 height 26
paste input "CVE-2018-0171"
click at [1268, 450] on input "CVE-2018-0171 ExploitatioStatic Tundra Russian APT" at bounding box center [1290, 446] width 300 height 26
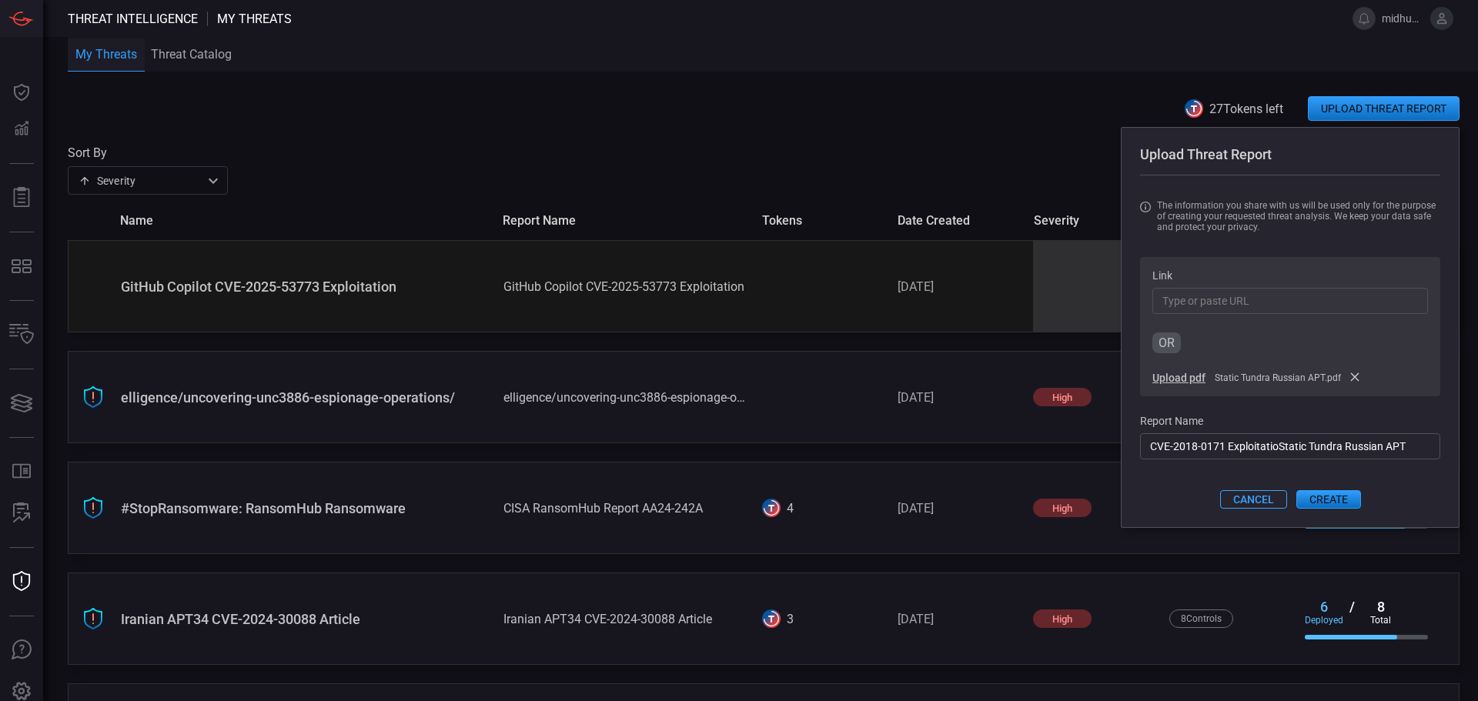
click at [1355, 455] on input "CVE-2018-0171 ExploitatioStatic Tundra Russian APT" at bounding box center [1290, 446] width 300 height 26
click at [1265, 449] on input "CVE-2018-0171 ExploitatioStatic Tundra APT" at bounding box center [1290, 446] width 300 height 26
drag, startPoint x: 1341, startPoint y: 447, endPoint x: 1275, endPoint y: 452, distance: 65.6
click at [1275, 452] on input "CVE-2018-0171 Exploitation Static Tundra APT" at bounding box center [1290, 446] width 300 height 26
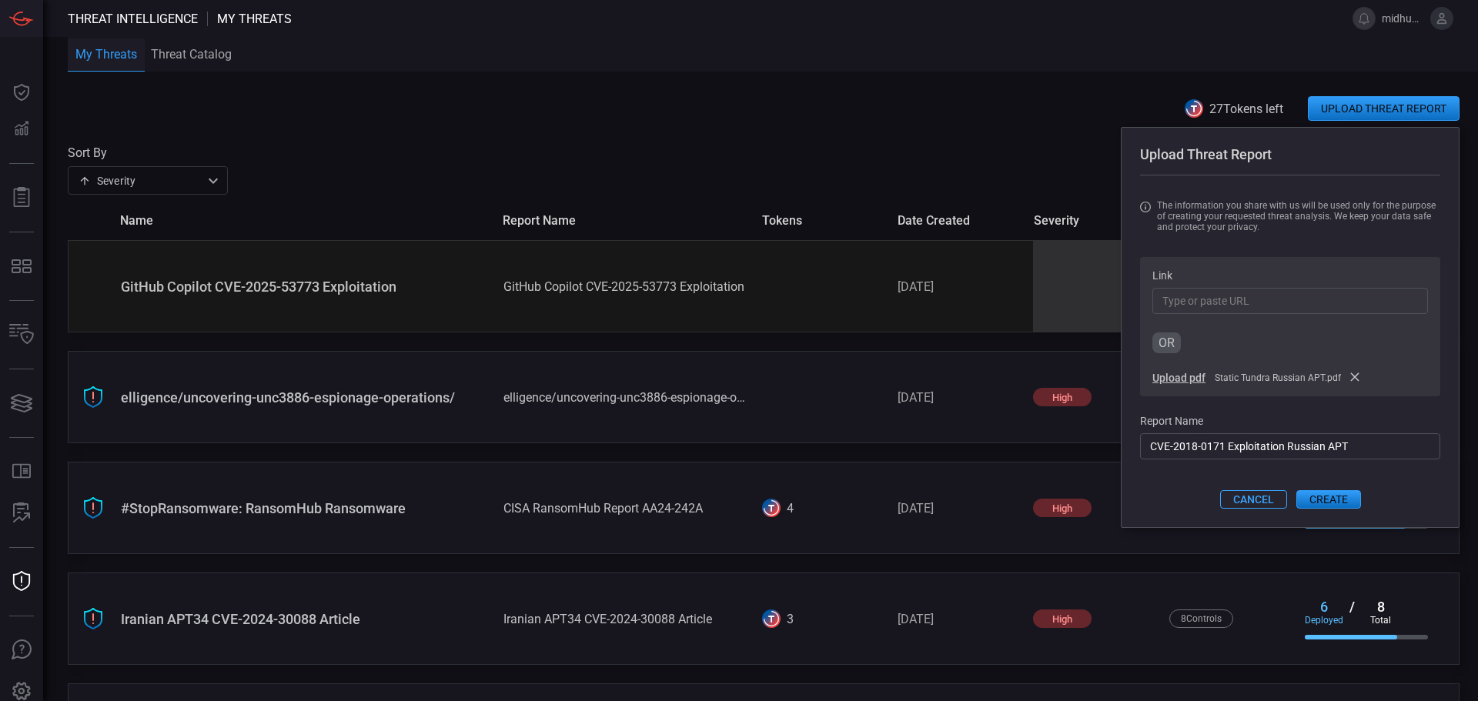
click at [1276, 449] on input "CVE-2018-0171 Exploitation Russian APT" at bounding box center [1290, 446] width 300 height 26
type input "CVE-2018-0171 Exploitation - Russian APT"
click at [1323, 504] on button "CREATE" at bounding box center [1328, 499] width 65 height 18
click at [1326, 506] on button "CREATE" at bounding box center [1328, 499] width 65 height 18
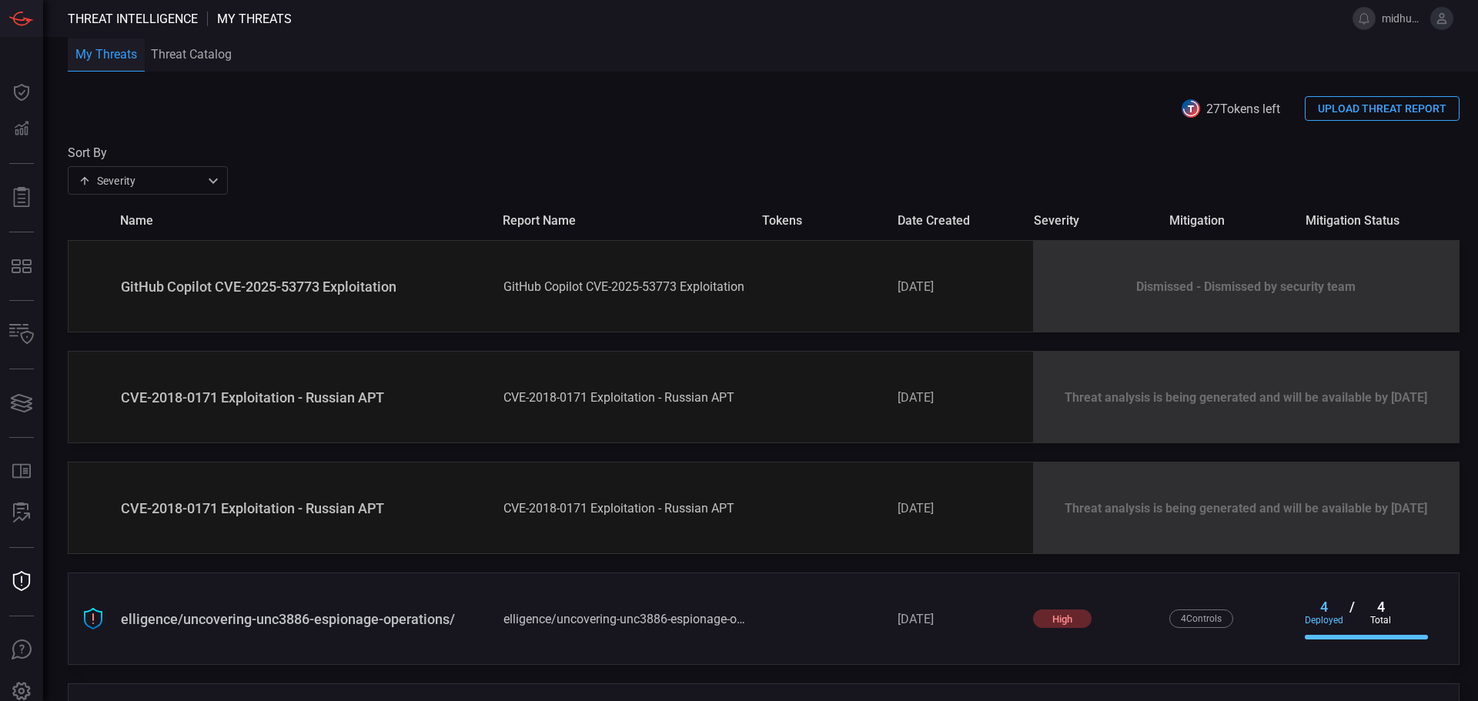
click at [724, 400] on div "CVE-2018-0171 Exploitation - Russian APT" at bounding box center [626, 397] width 246 height 15
click at [692, 407] on div "CVE-2018-0171 Exploitation - Russian APT CVE-2018-0171 Exploitation - Russian A…" at bounding box center [764, 397] width 1392 height 92
click at [663, 484] on div "CVE-2018-0171 Exploitation - Russian APT CVE-2018-0171 Exploitation - Russian A…" at bounding box center [764, 508] width 1392 height 92
drag, startPoint x: 406, startPoint y: 393, endPoint x: 95, endPoint y: 393, distance: 310.2
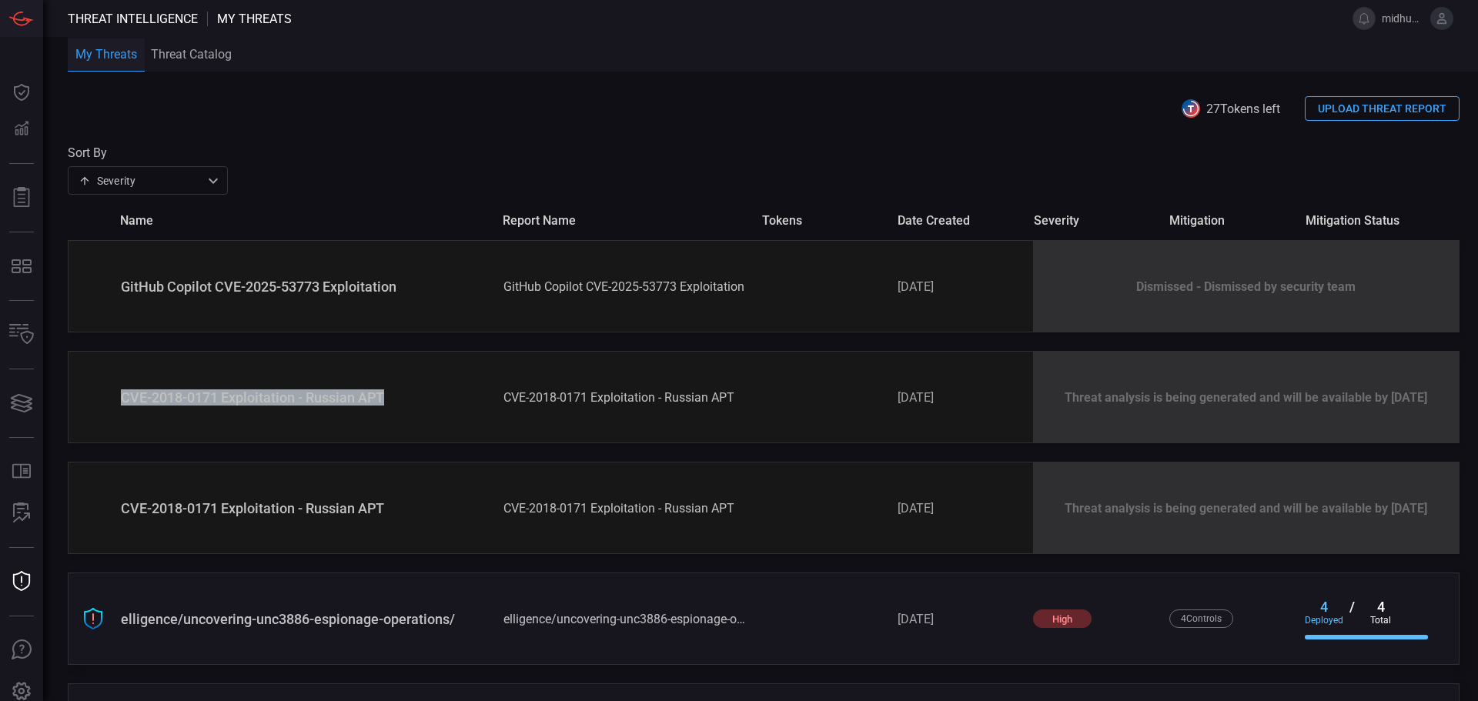
click at [95, 393] on div "CVE-2018-0171 Exploitation - Russian APT CVE-2018-0171 Exploitation - Russian A…" at bounding box center [764, 397] width 1392 height 92
copy div "CVE-2018-0171 Exploitation - Russian APT"
click at [327, 132] on span at bounding box center [764, 133] width 1392 height 25
click at [768, 105] on div "27 Tokens left UPLOAD THREAT REPORT" at bounding box center [764, 108] width 1392 height 25
click at [855, 382] on div "CVE-2018-0171 Exploitation - Russian APT CVE-2018-0171 Exploitation - Russian A…" at bounding box center [764, 397] width 1392 height 92
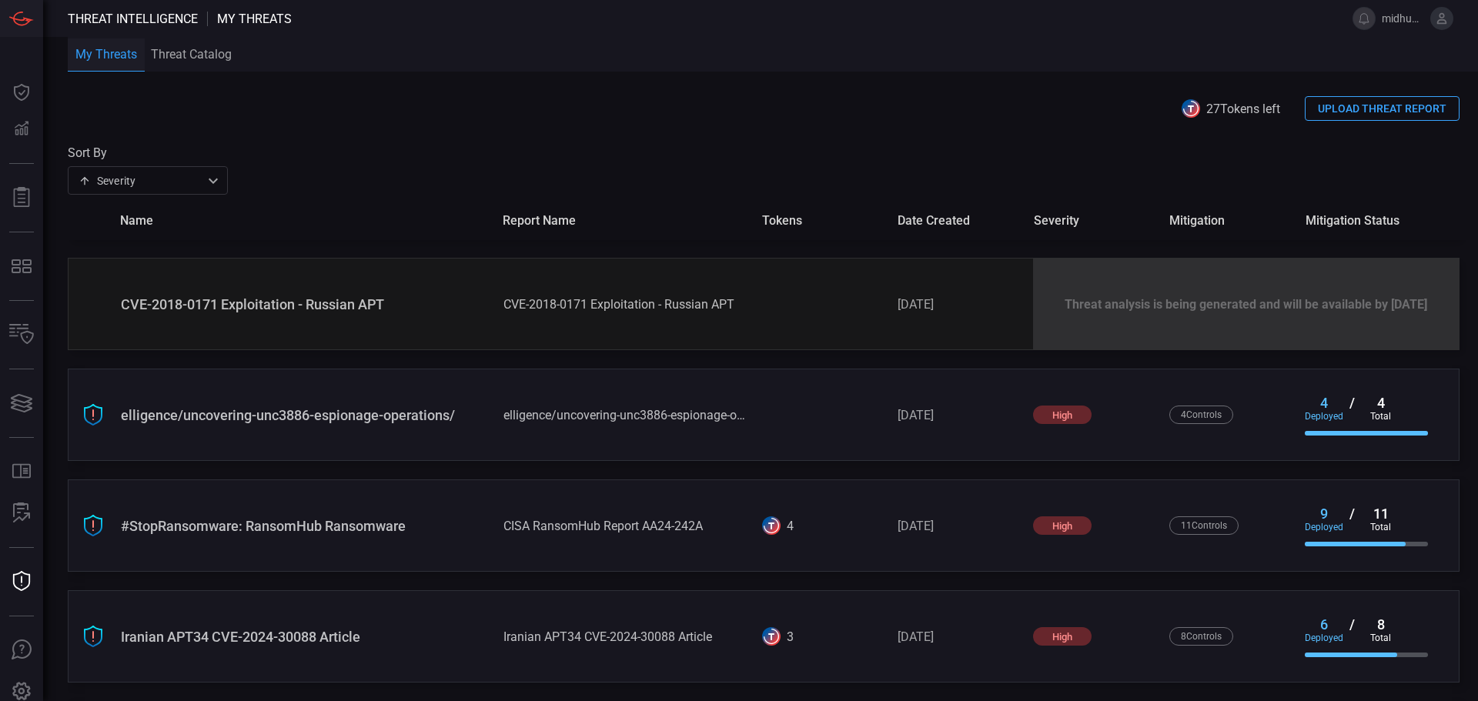
scroll to position [206, 0]
click at [280, 639] on div "Iranian APT34 CVE-2024-30088 Article" at bounding box center [306, 635] width 370 height 16
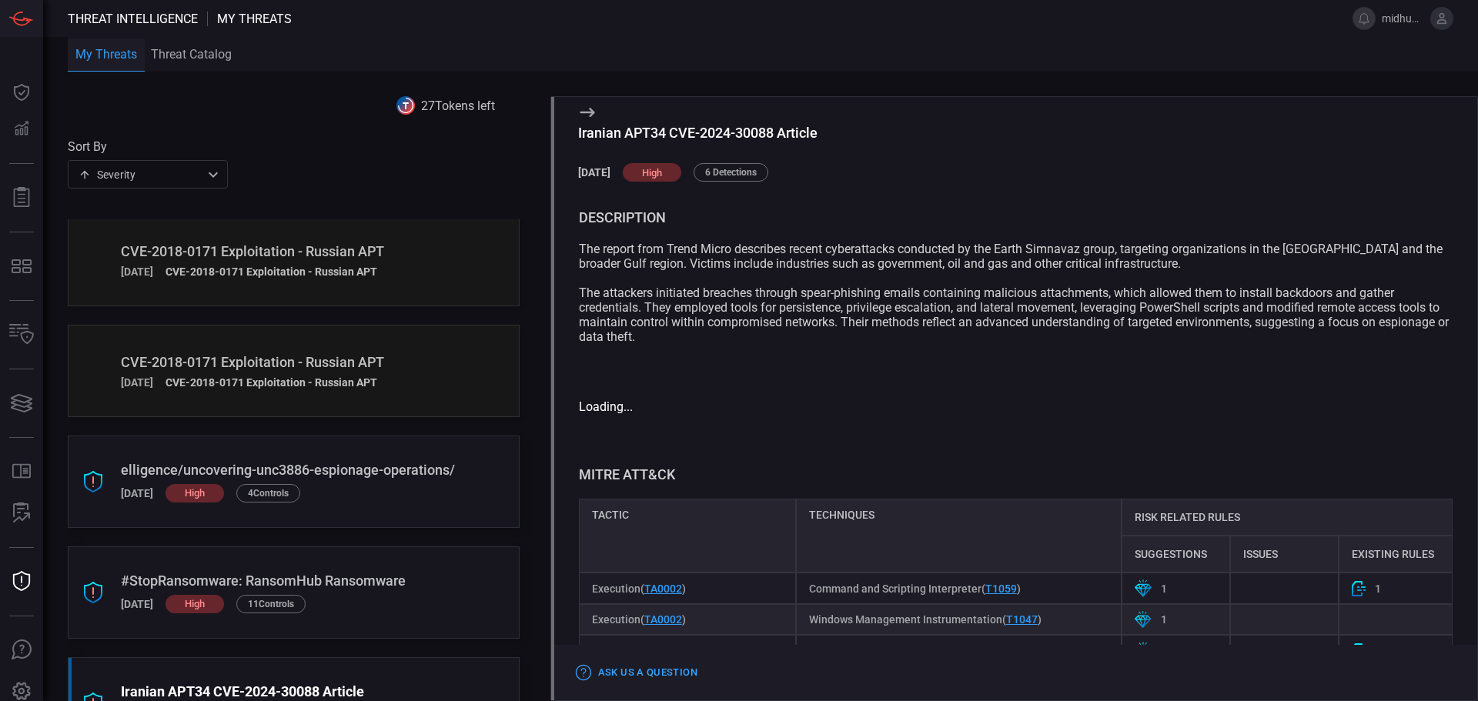
scroll to position [82, 0]
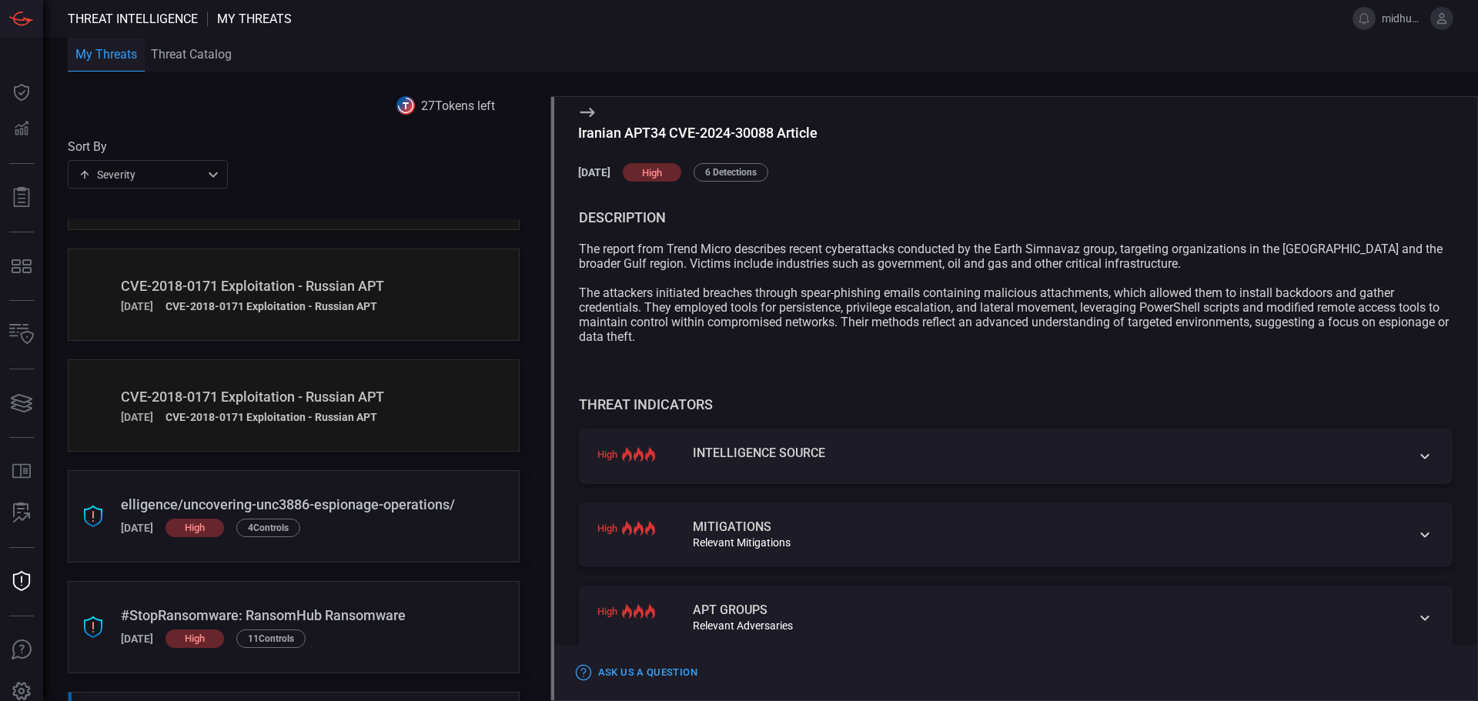
click at [252, 114] on div "27 Tokens left" at bounding box center [294, 105] width 452 height 18
click at [583, 114] on icon at bounding box center [587, 112] width 18 height 18
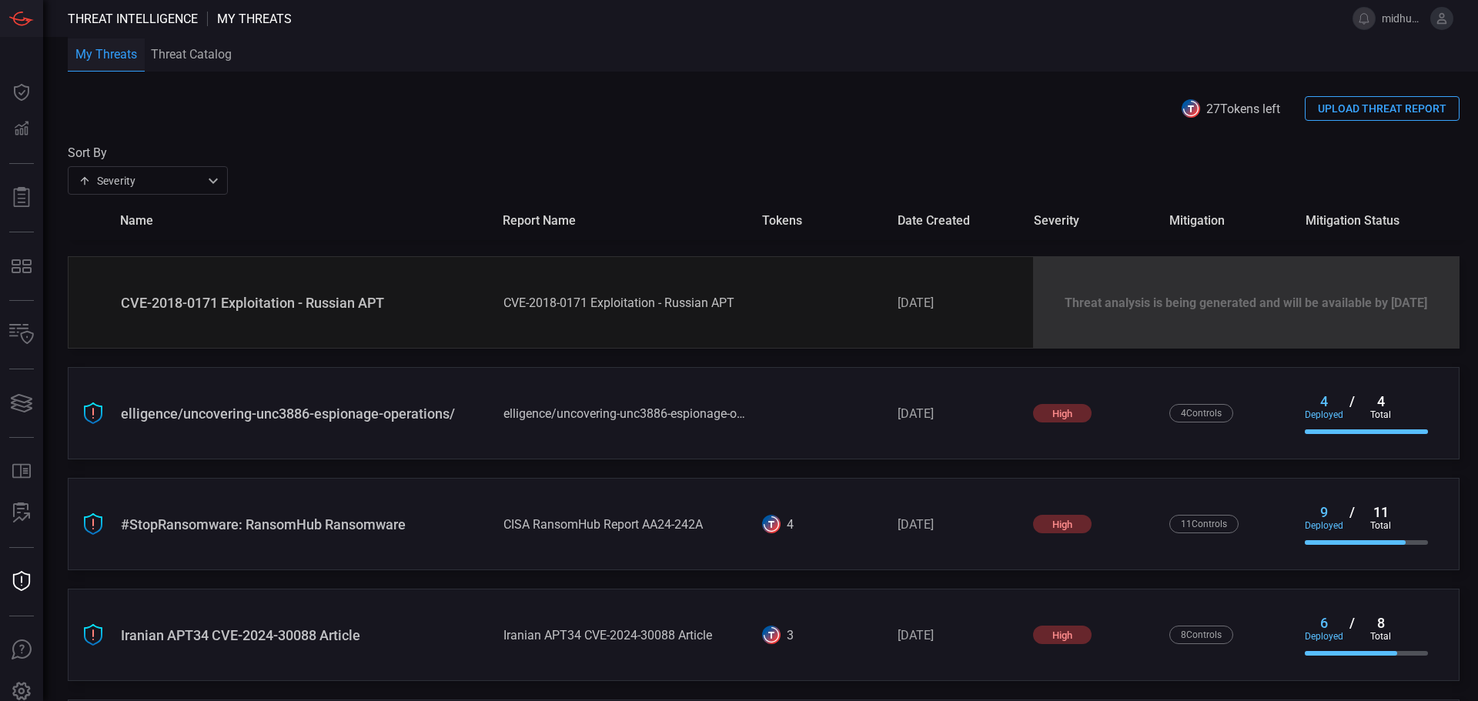
scroll to position [308, 0]
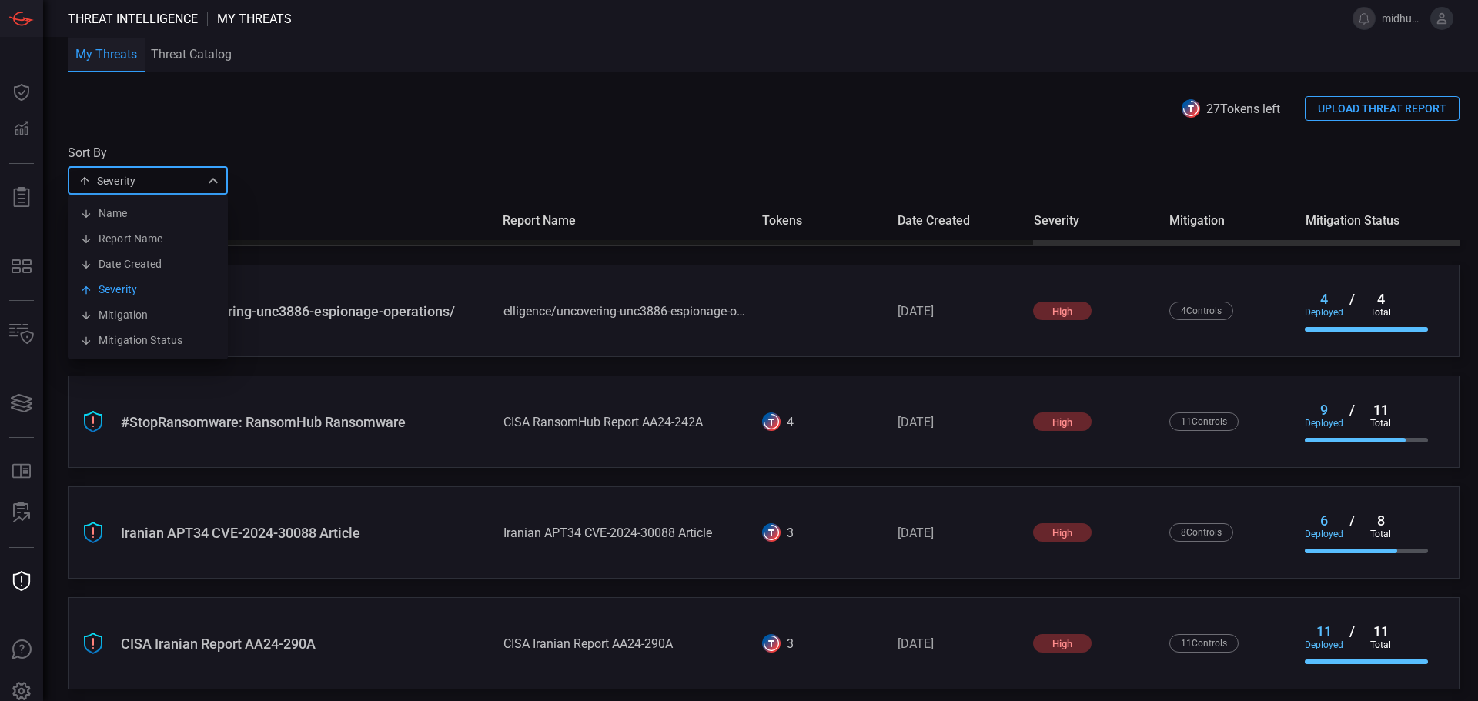
click at [199, 177] on div "Severity severity Name Report Name Date Created Severity Mitigation Mitigation …" at bounding box center [148, 180] width 160 height 28
click at [150, 260] on li "Date Created" at bounding box center [148, 264] width 160 height 25
type input "createdAt"
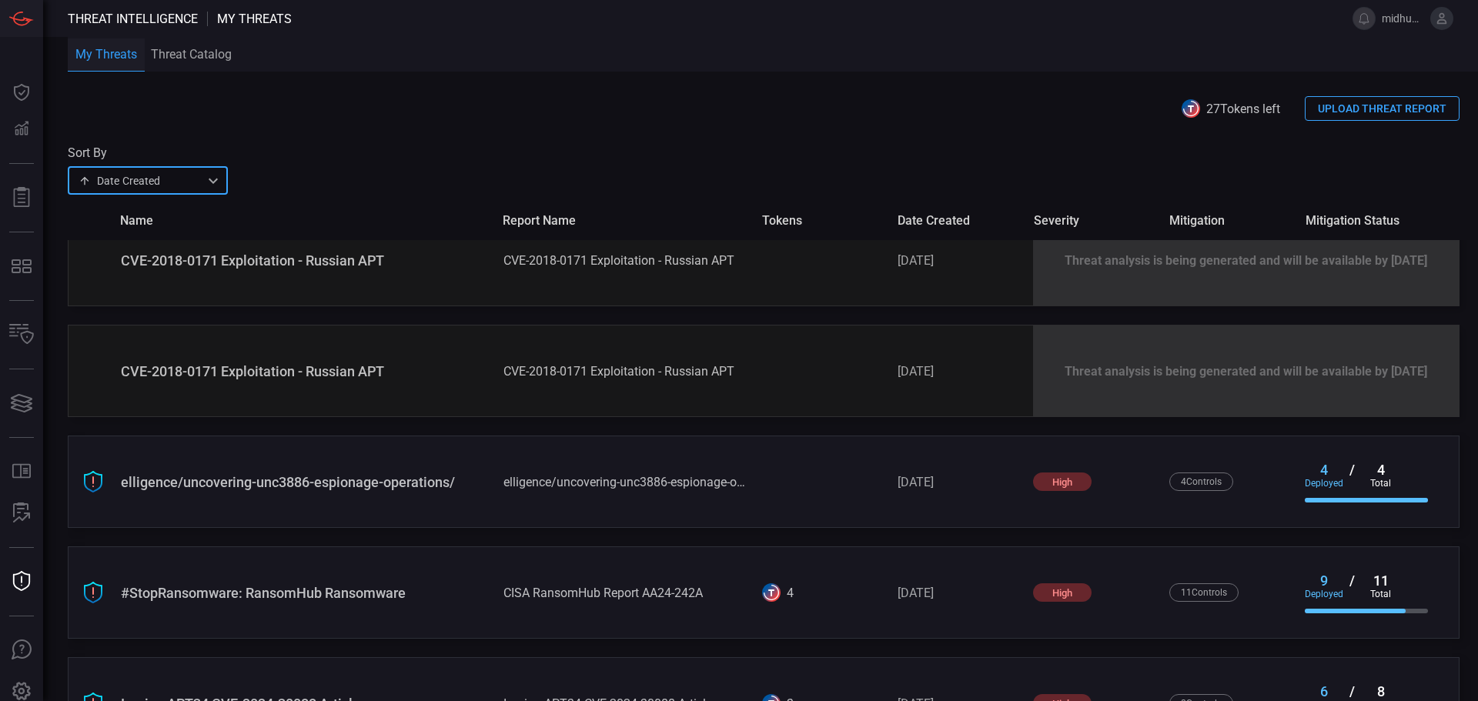
scroll to position [0, 0]
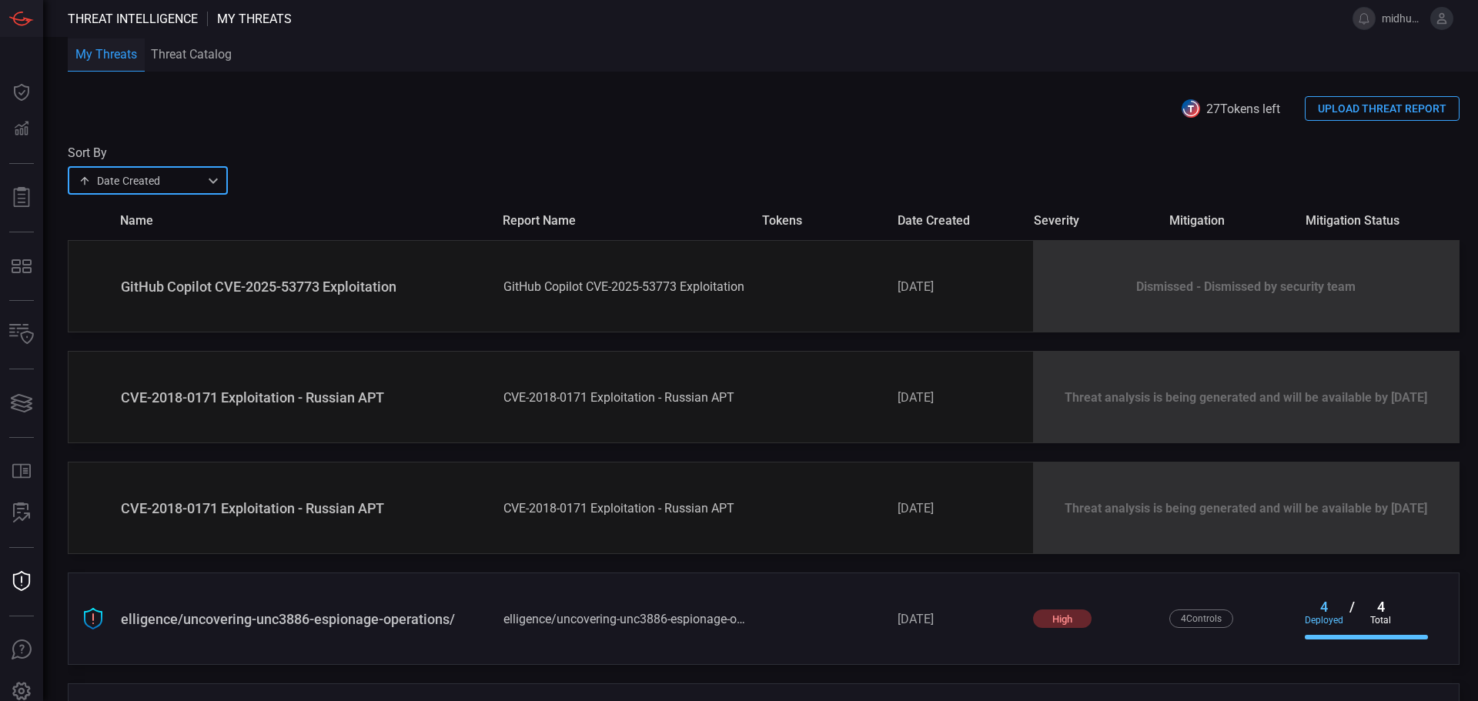
click at [216, 186] on div "Date Created createdAt ​" at bounding box center [148, 180] width 160 height 28
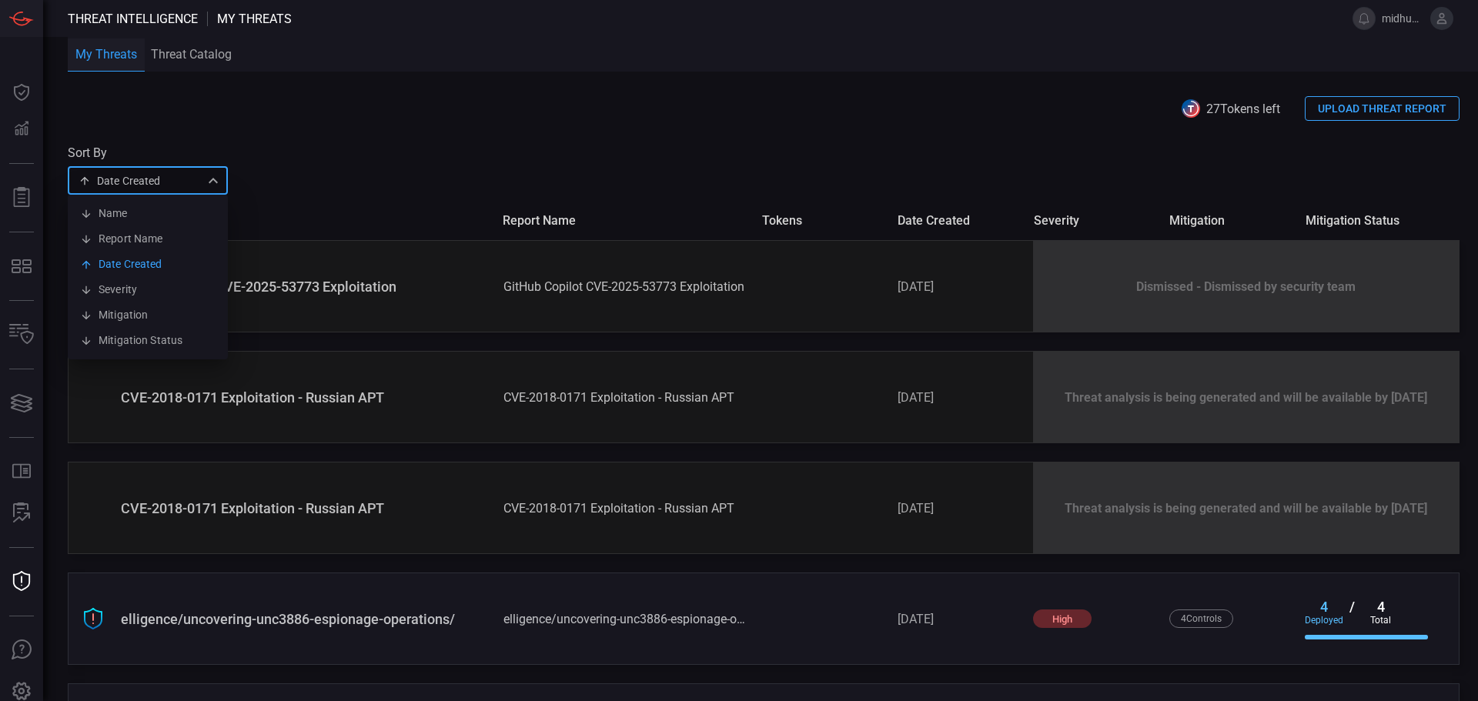
click at [389, 177] on div at bounding box center [739, 350] width 1478 height 701
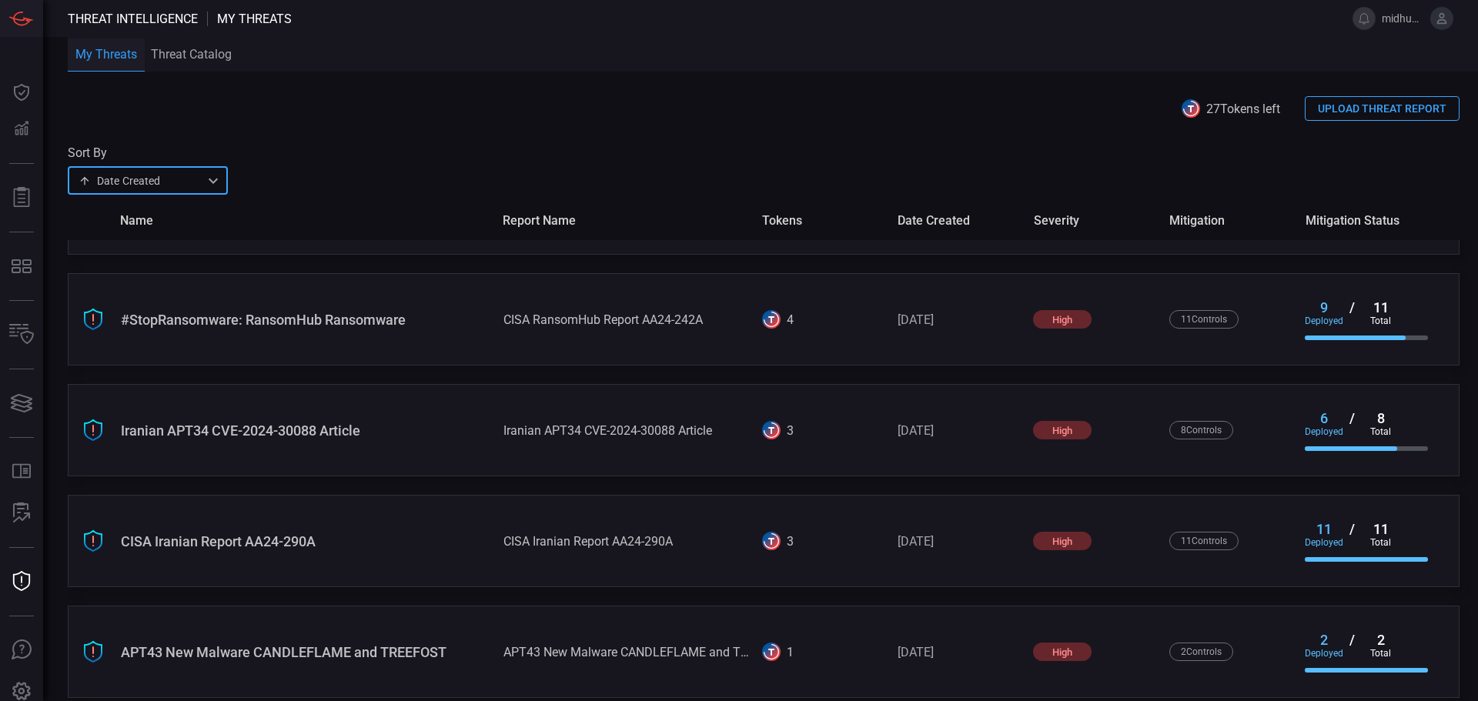
scroll to position [513, 0]
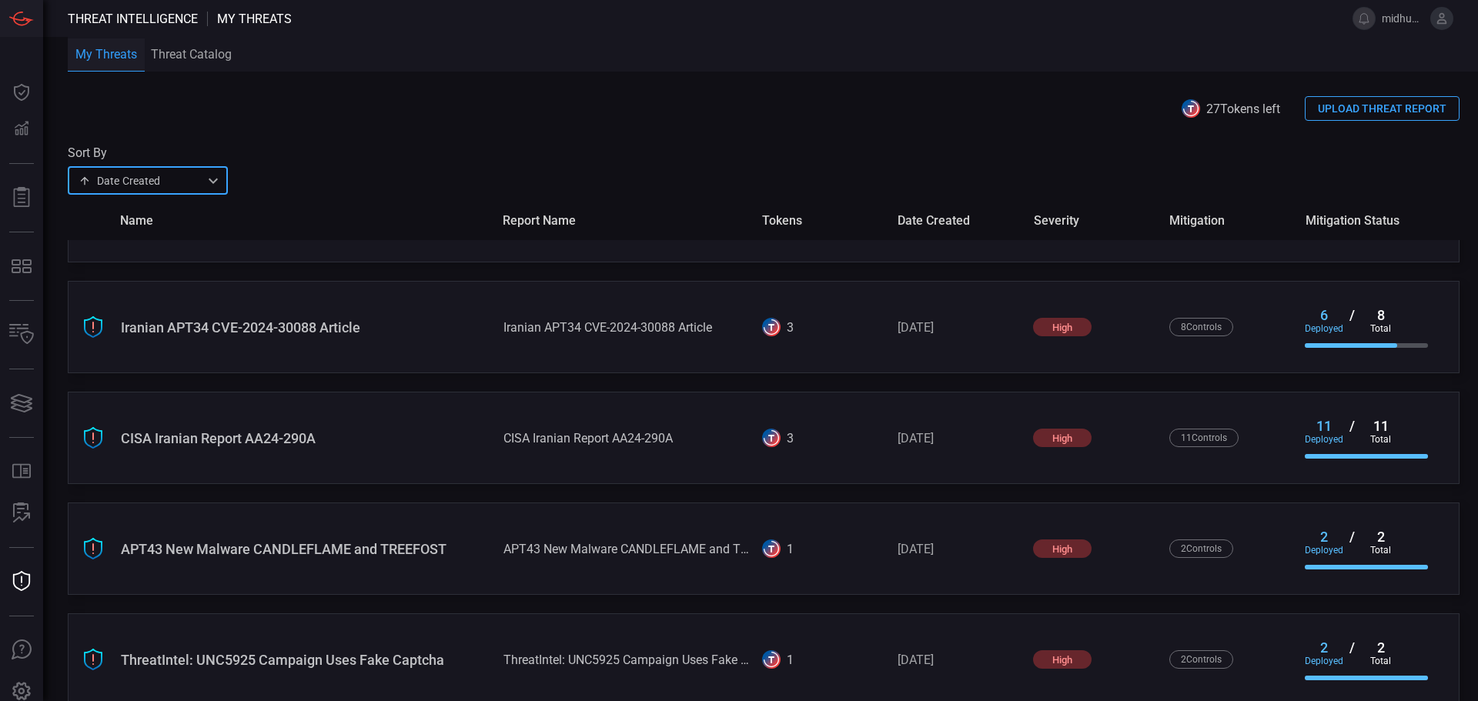
click at [656, 159] on div "Sort By Date Created createdAt ​" at bounding box center [764, 169] width 1392 height 49
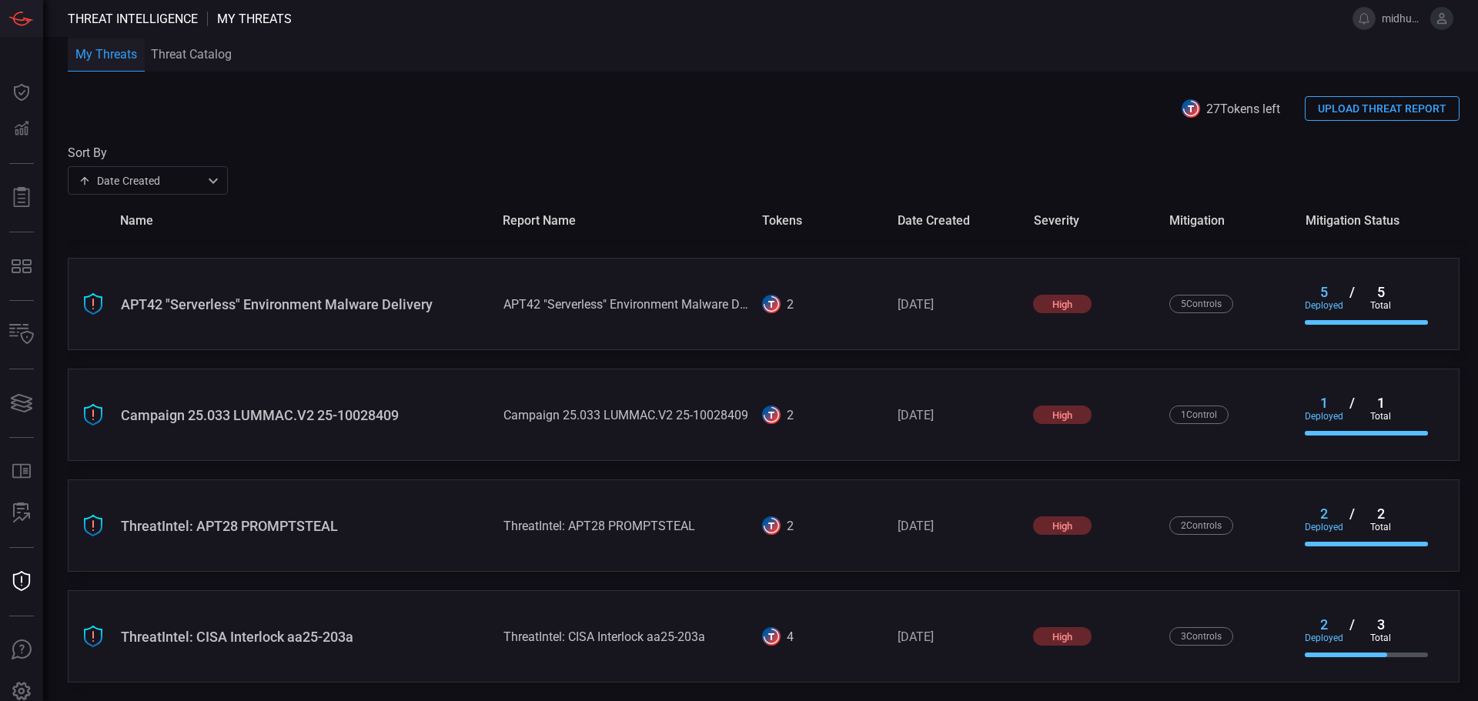
click at [552, 523] on div "ThreatIntel: APT28 PROMPTSTEAL" at bounding box center [626, 526] width 246 height 15
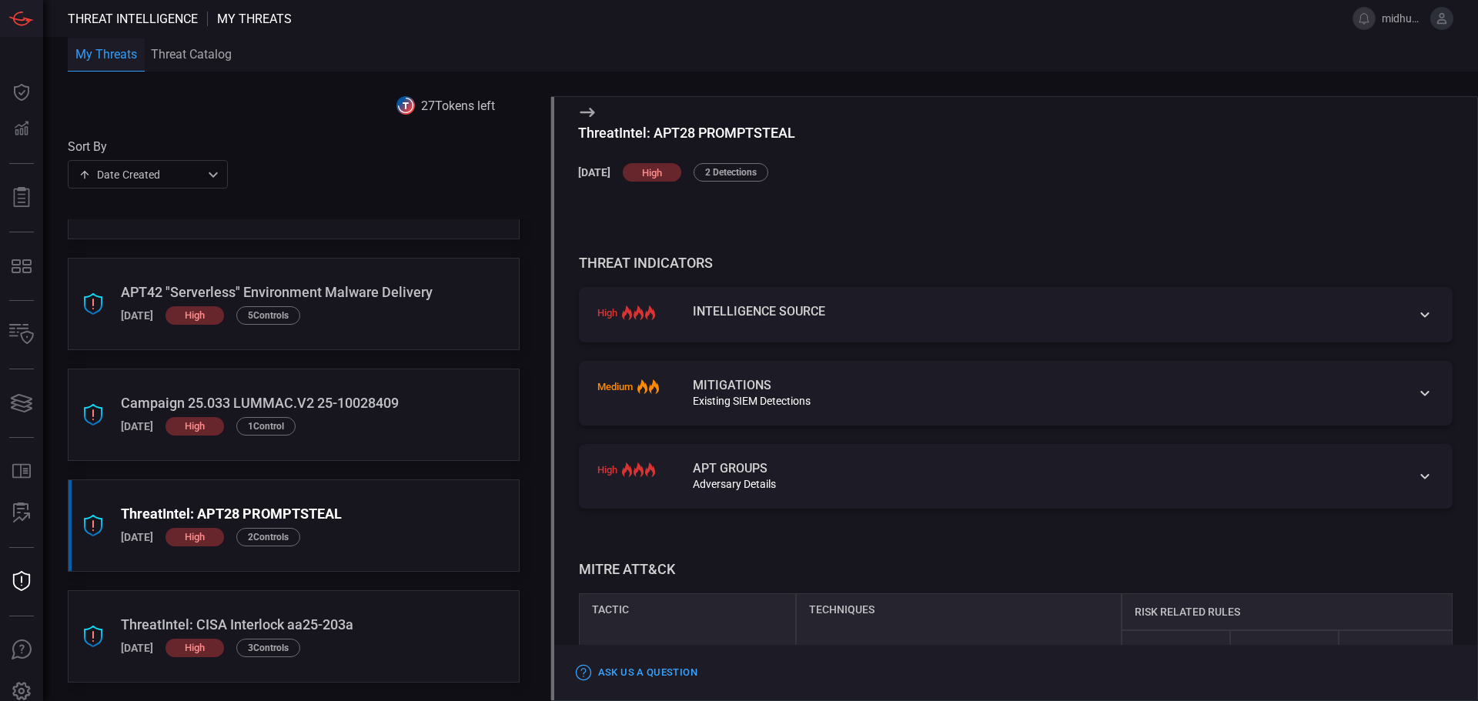
scroll to position [206, 0]
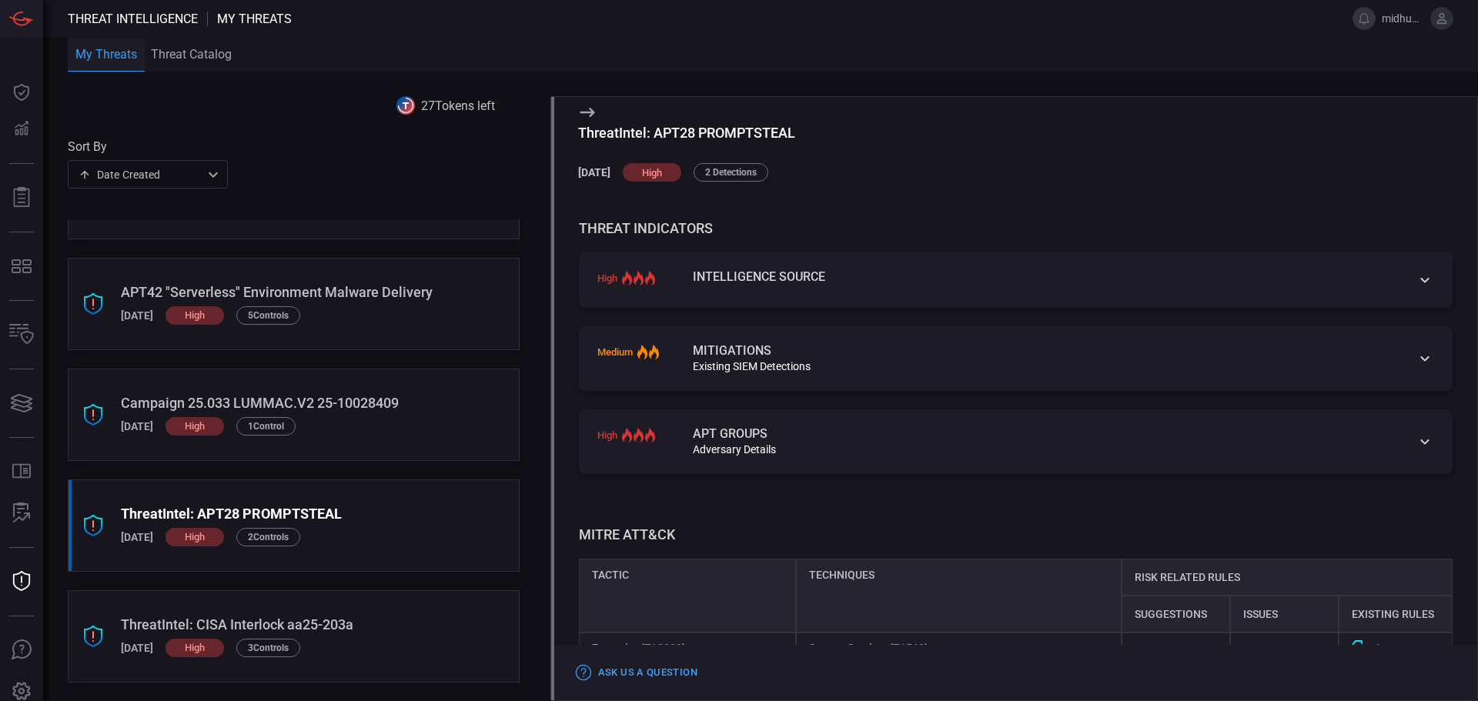
click at [930, 291] on div "high Intelligence Source" at bounding box center [1016, 279] width 874 height 55
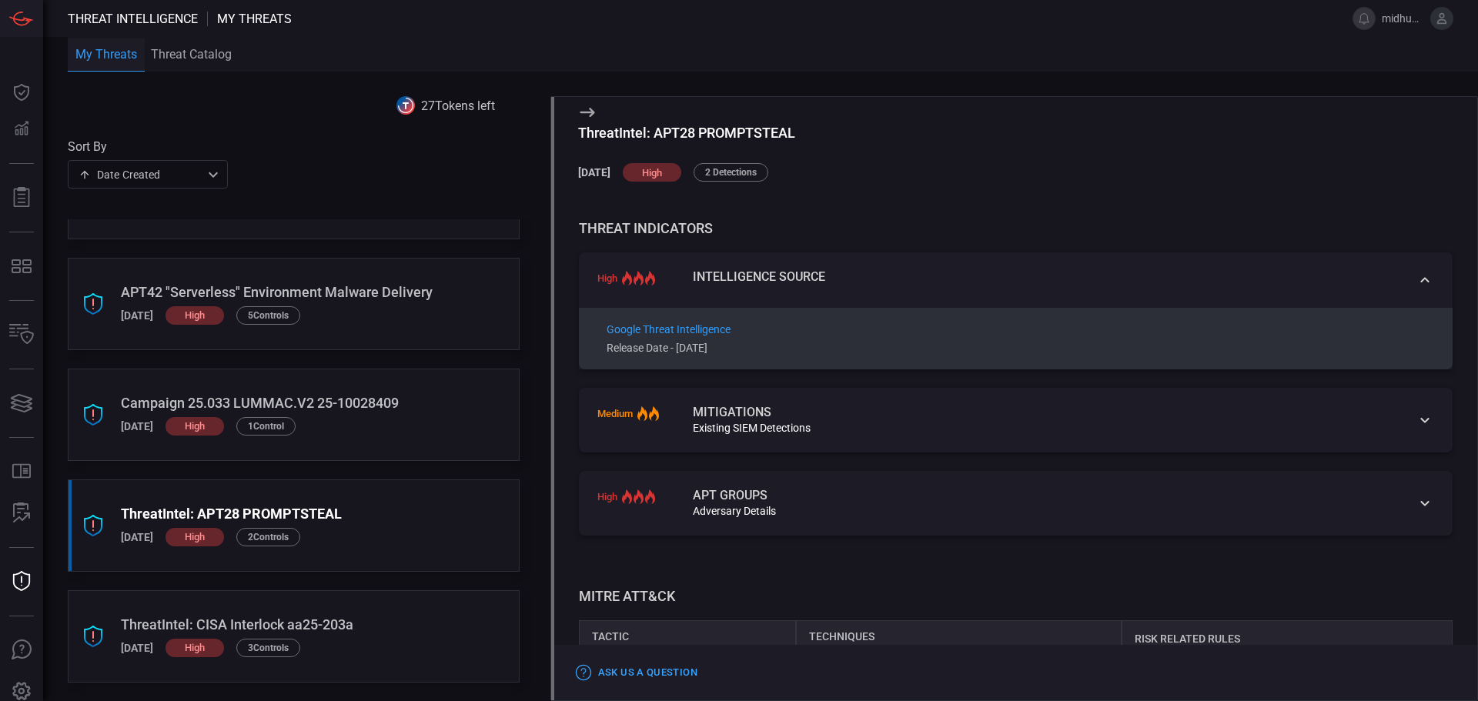
click at [746, 420] on div "Mitigations Existing SIEM Detections" at bounding box center [1045, 420] width 704 height 28
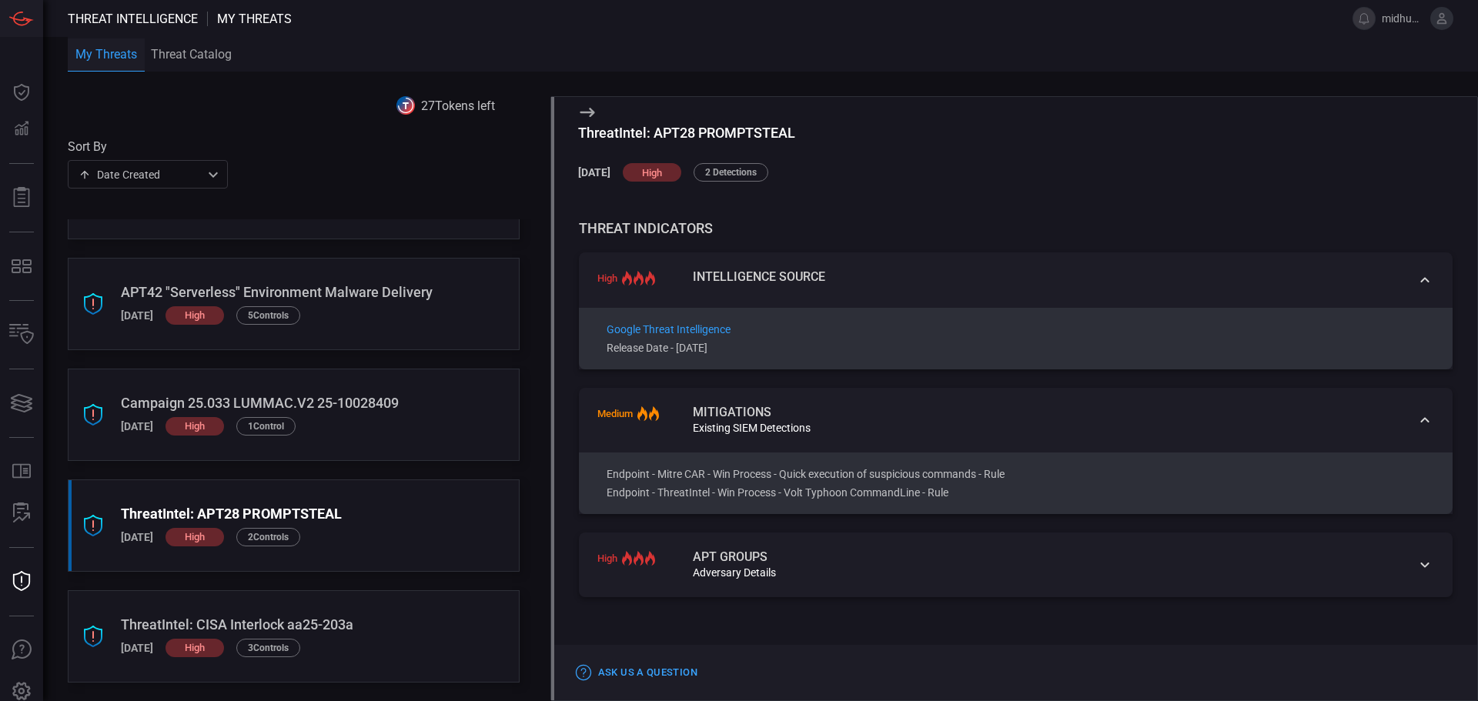
scroll to position [308, 0]
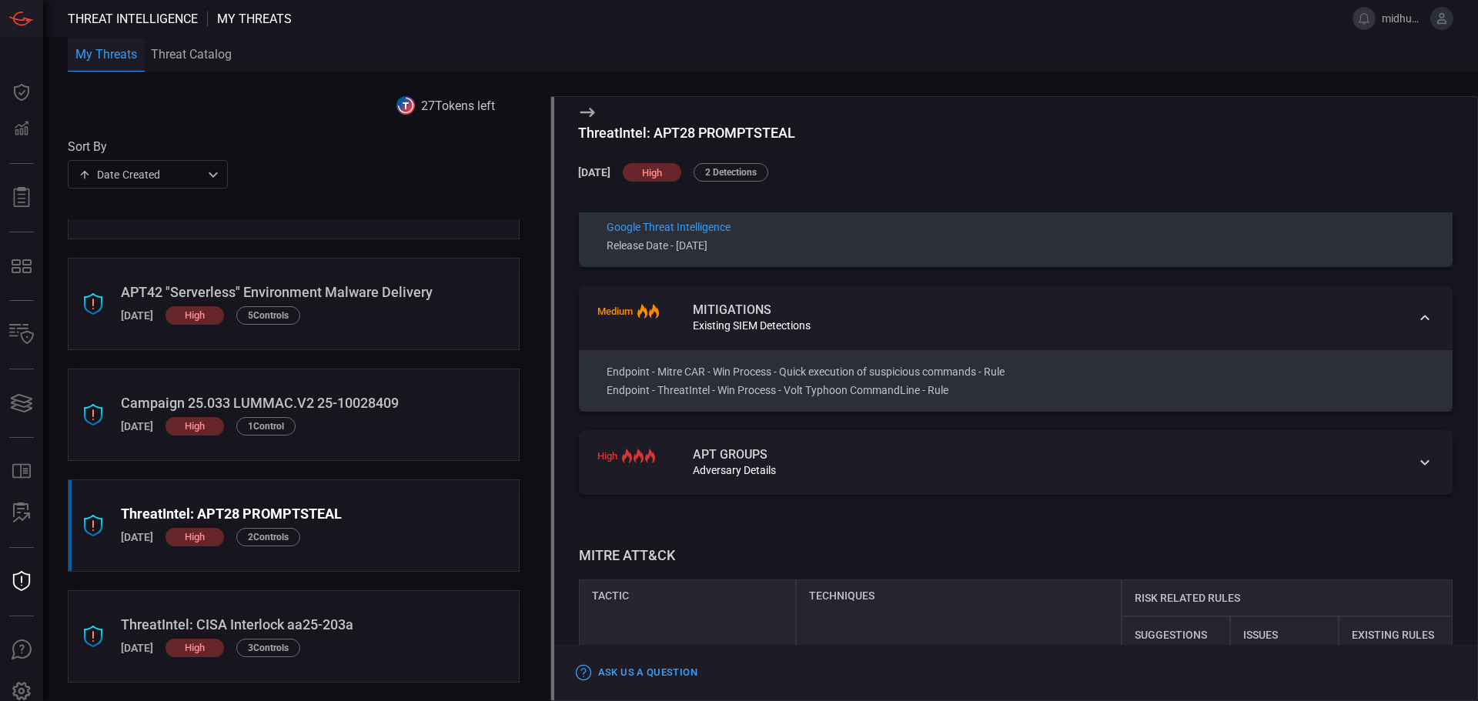
click at [946, 466] on div "Adversary Details" at bounding box center [1045, 470] width 704 height 12
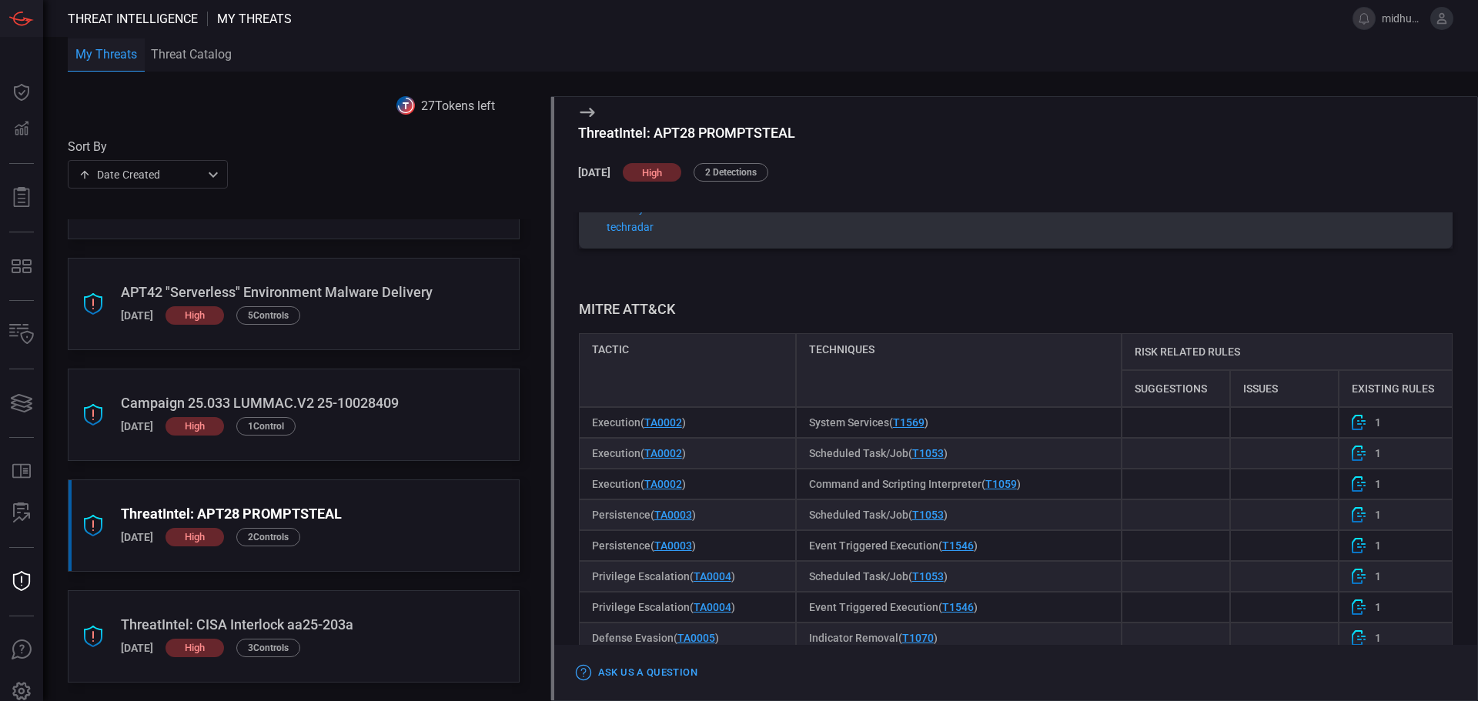
scroll to position [718, 0]
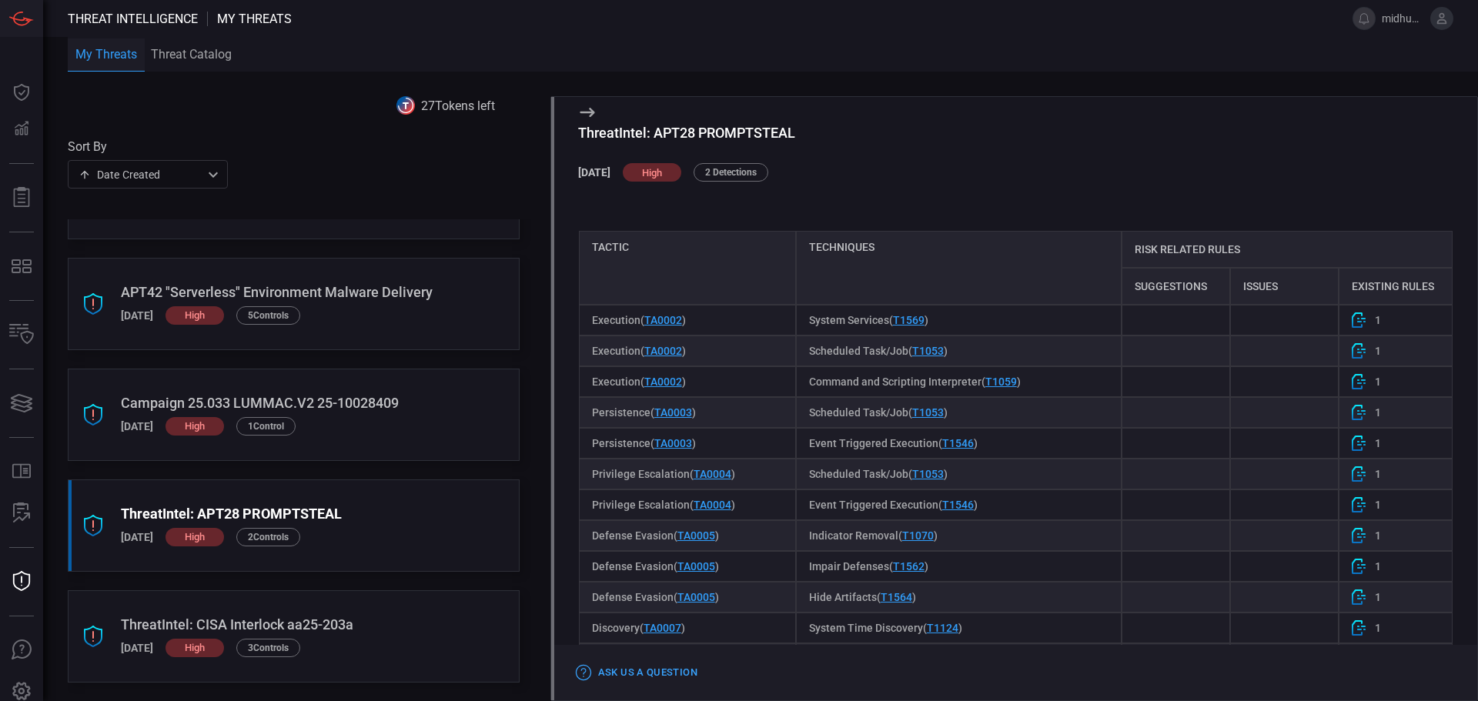
click at [1375, 322] on span "1" at bounding box center [1378, 320] width 6 height 12
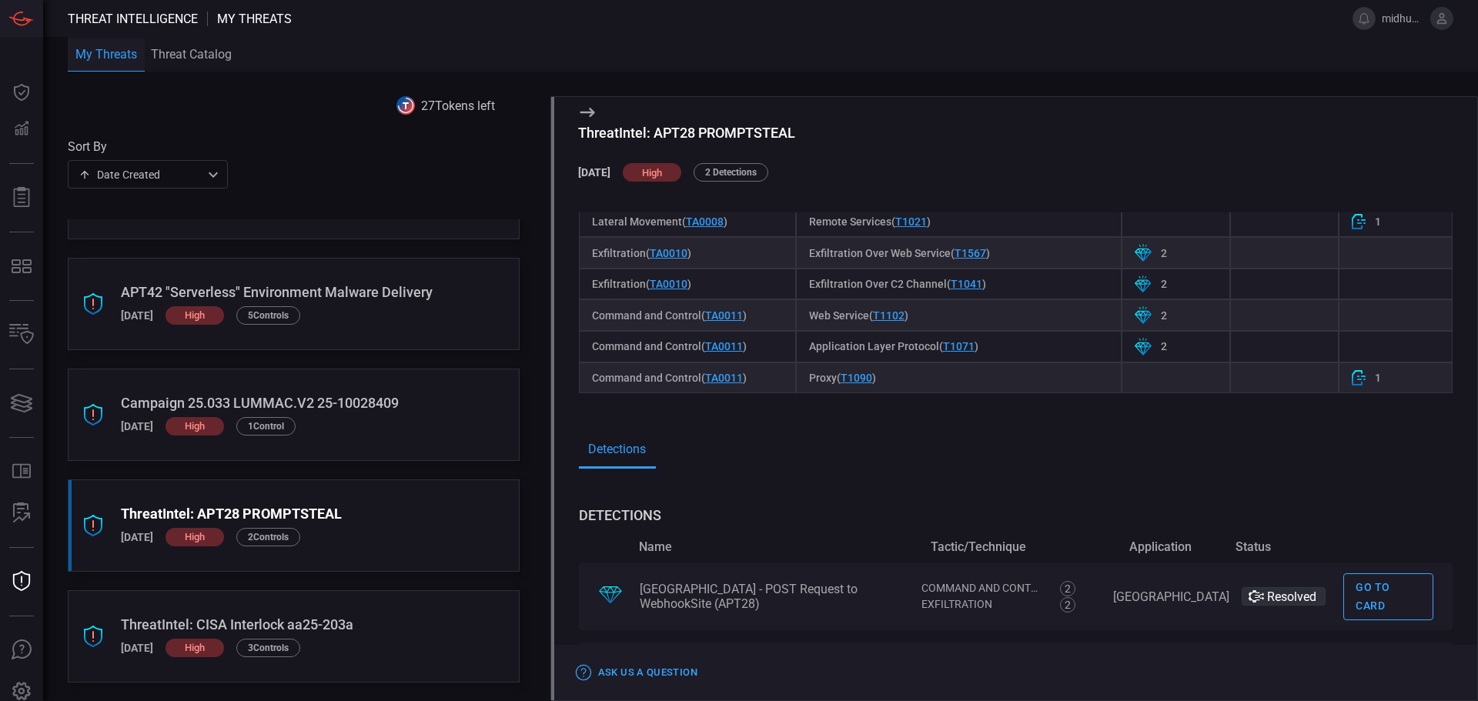
scroll to position [1579, 0]
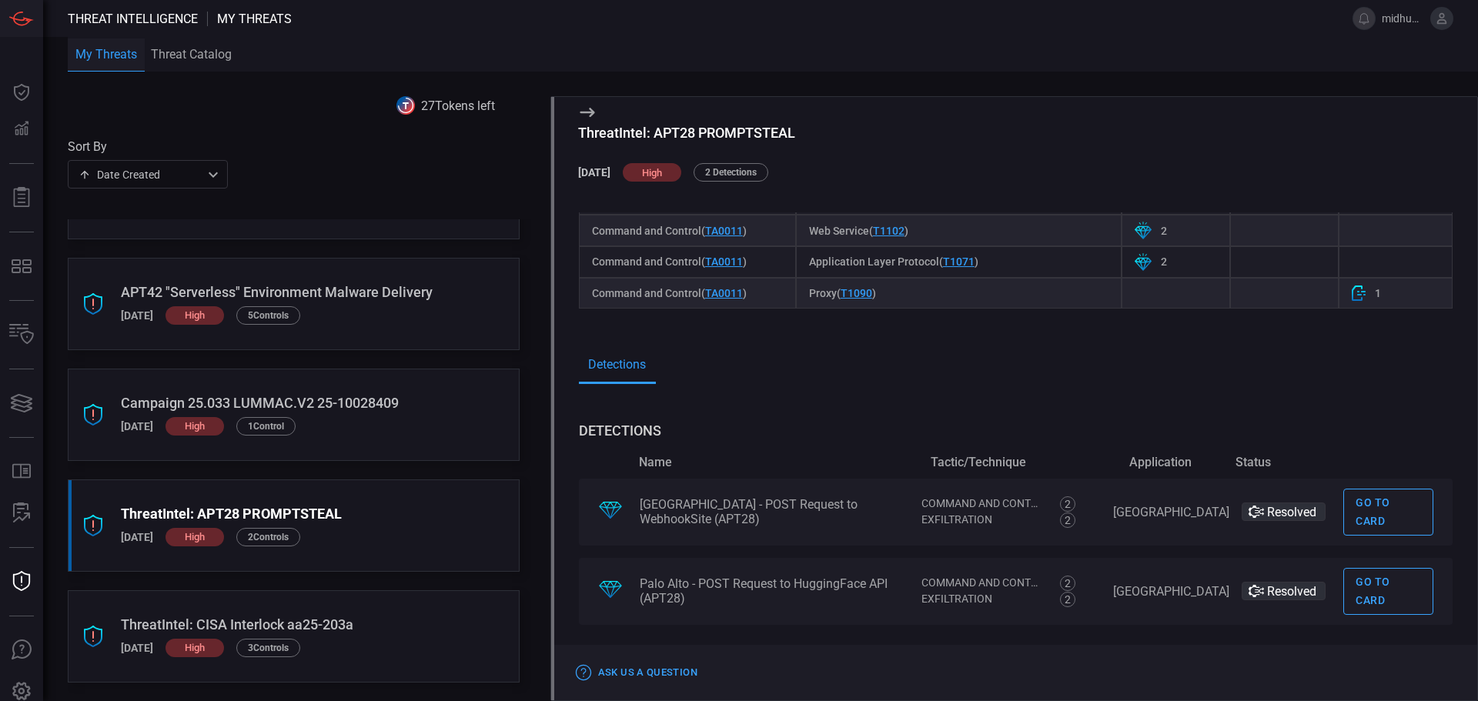
click at [827, 500] on div "Palo Alto - POST Request to WebhookSite (APT28)" at bounding box center [774, 511] width 269 height 29
click at [1372, 510] on link "Go to card" at bounding box center [1388, 512] width 90 height 47
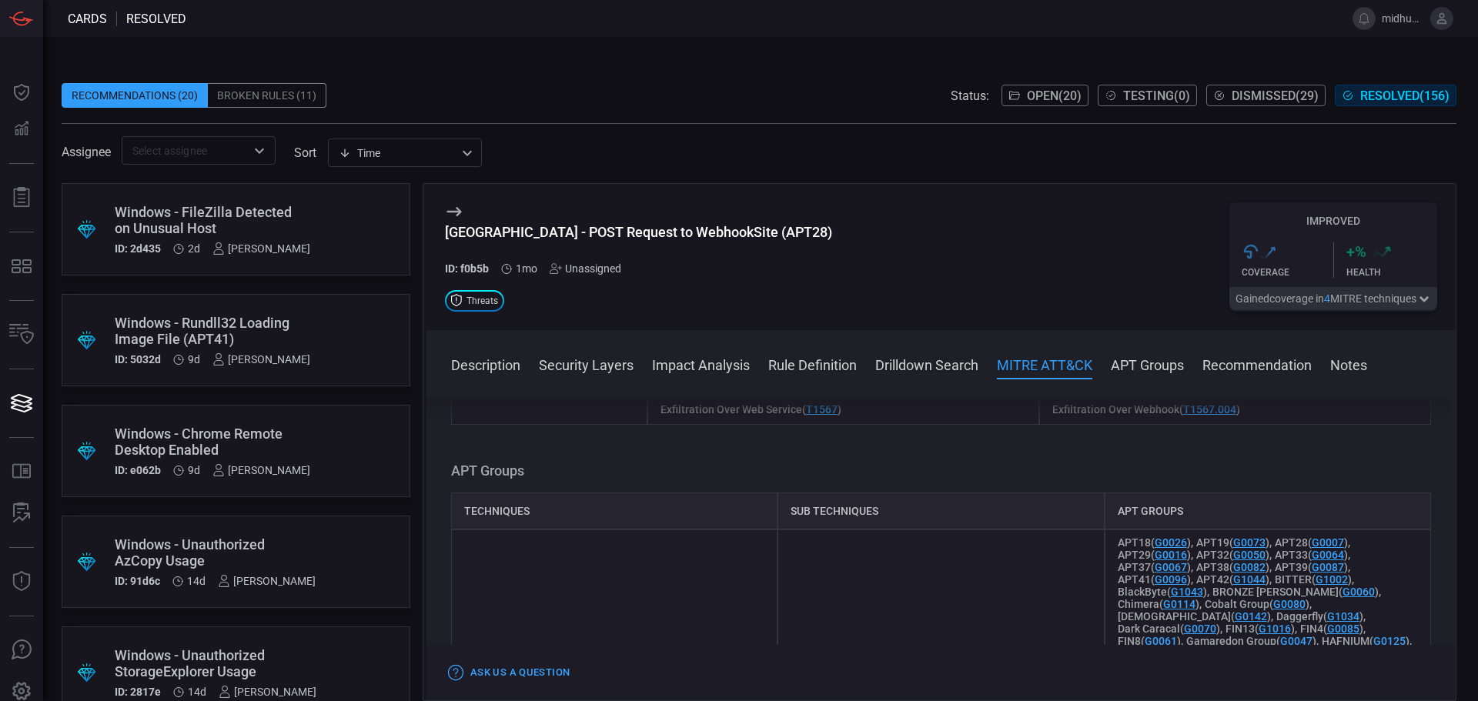
scroll to position [1539, 0]
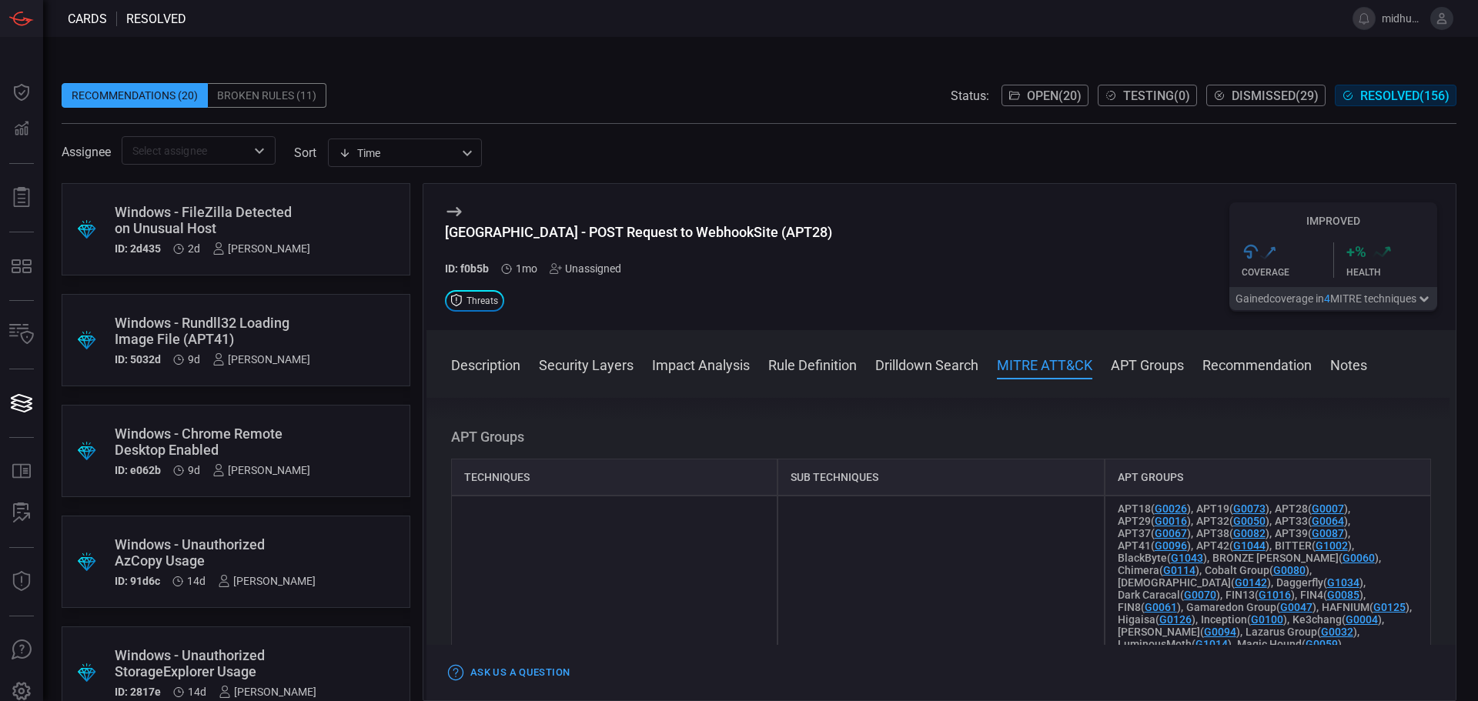
click at [1229, 364] on button "Recommendation" at bounding box center [1256, 364] width 109 height 18
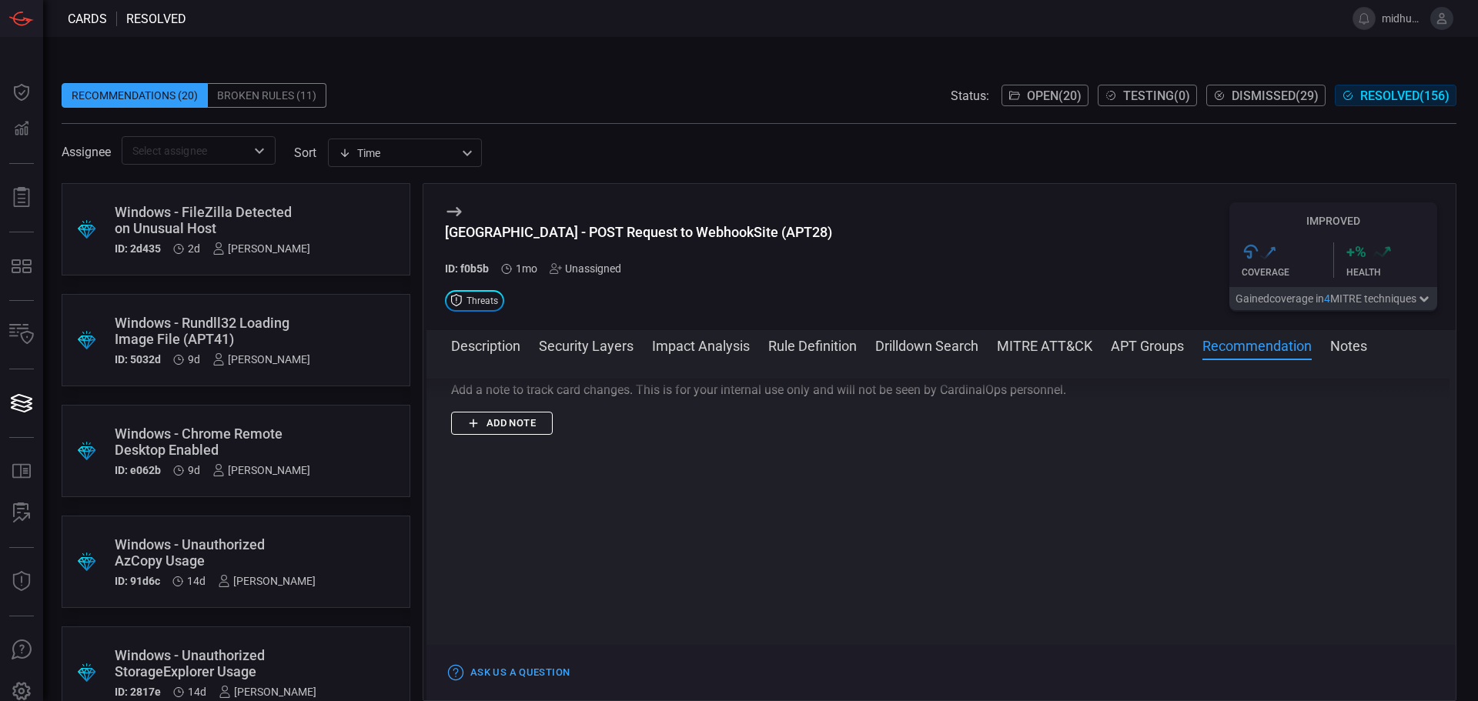
scroll to position [2506, 0]
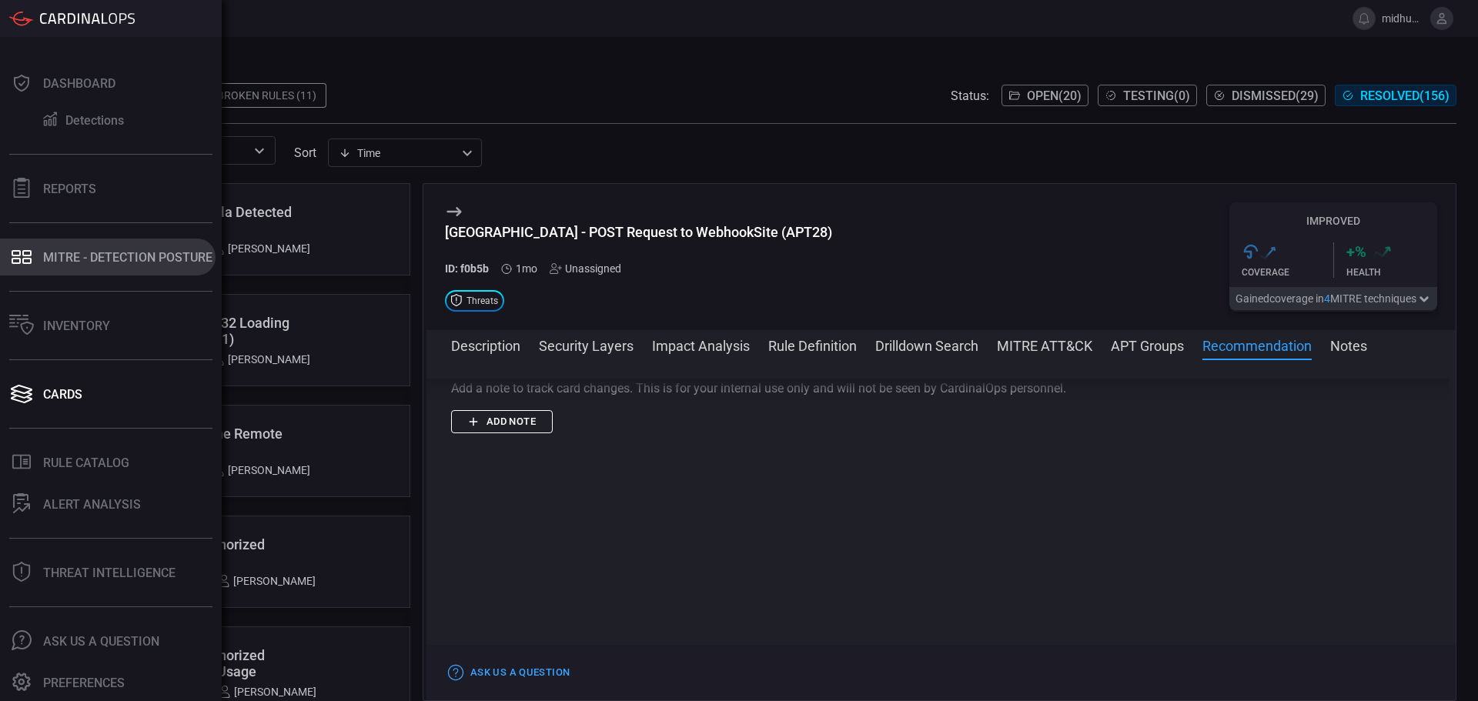
click at [92, 249] on button "MITRE - Detection Posture" at bounding box center [108, 257] width 216 height 37
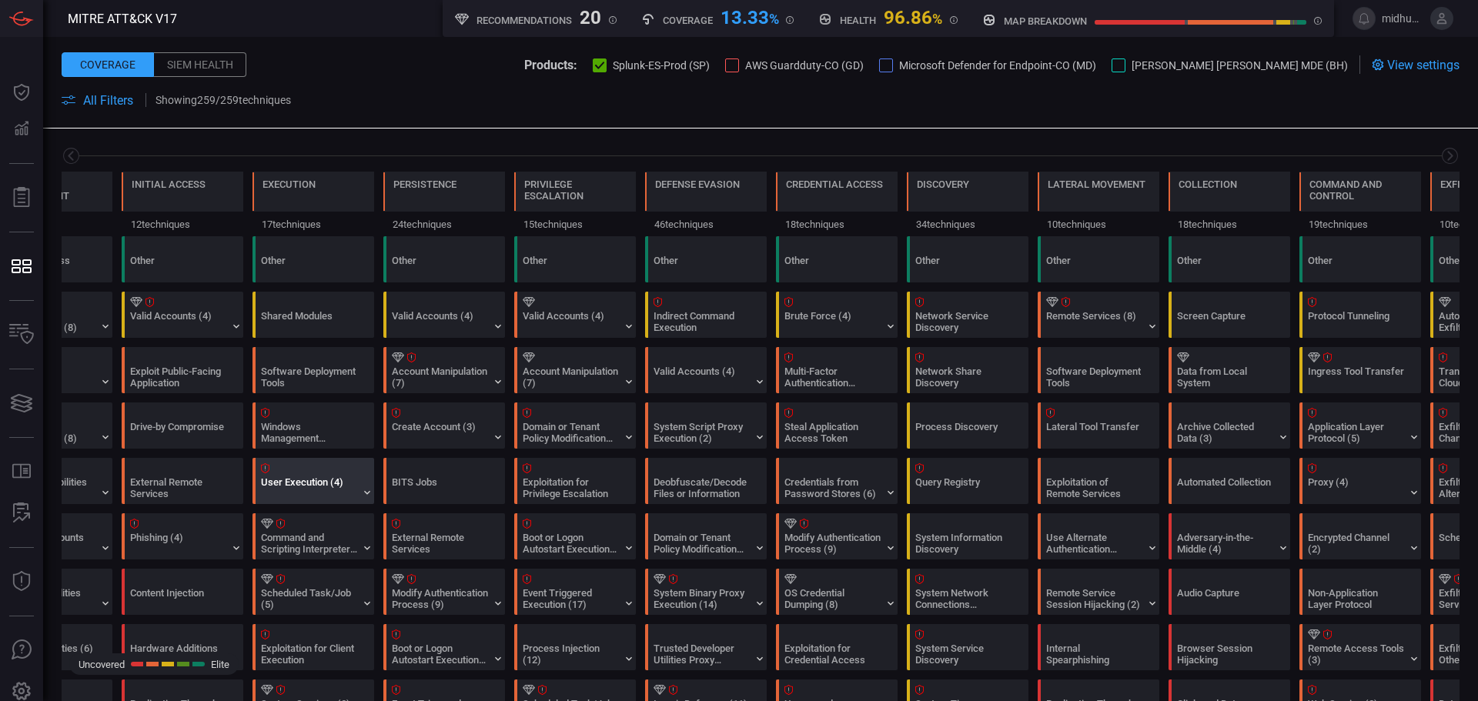
type button "/mitremap"
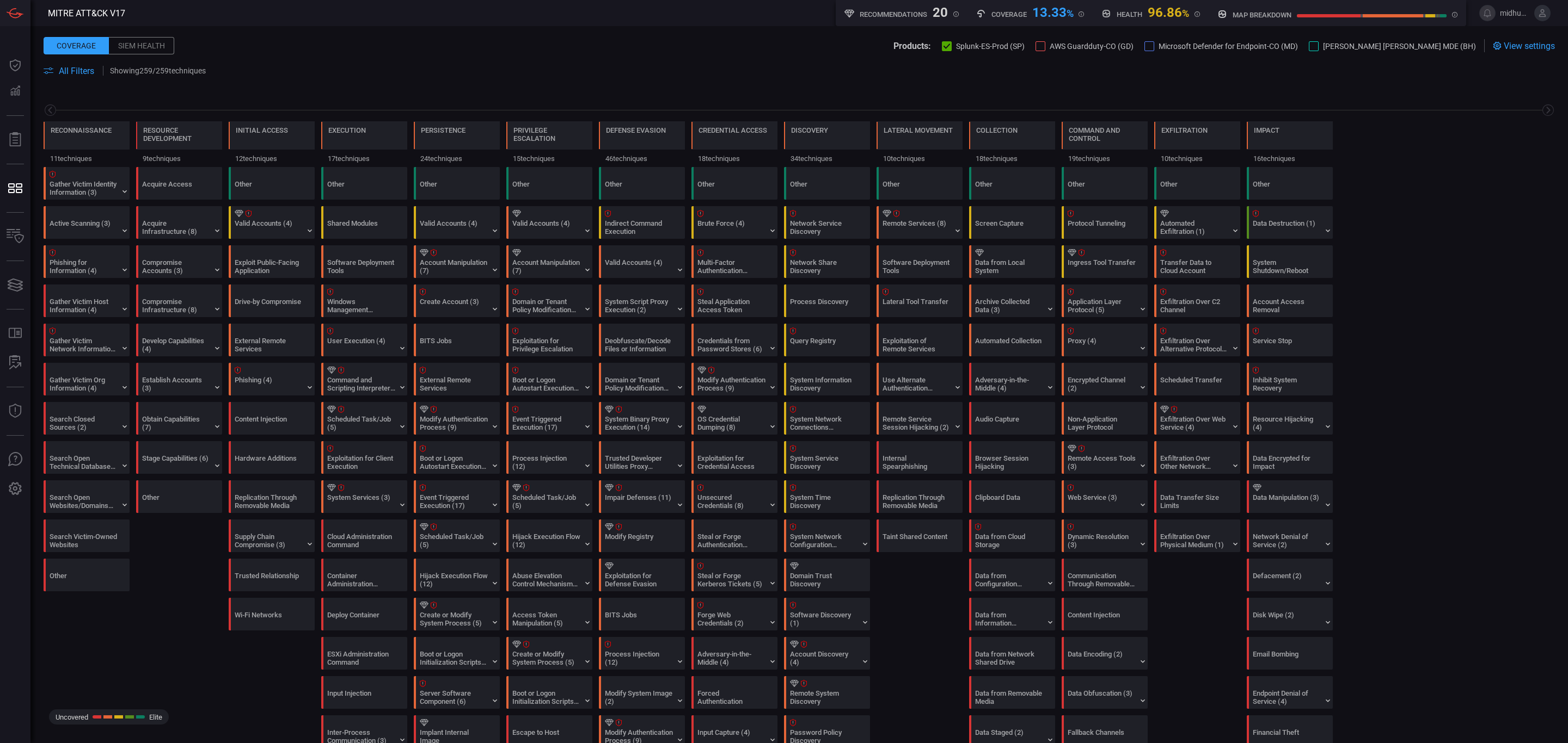
click at [148, 43] on div "Siem Health" at bounding box center [141, 45] width 65 height 18
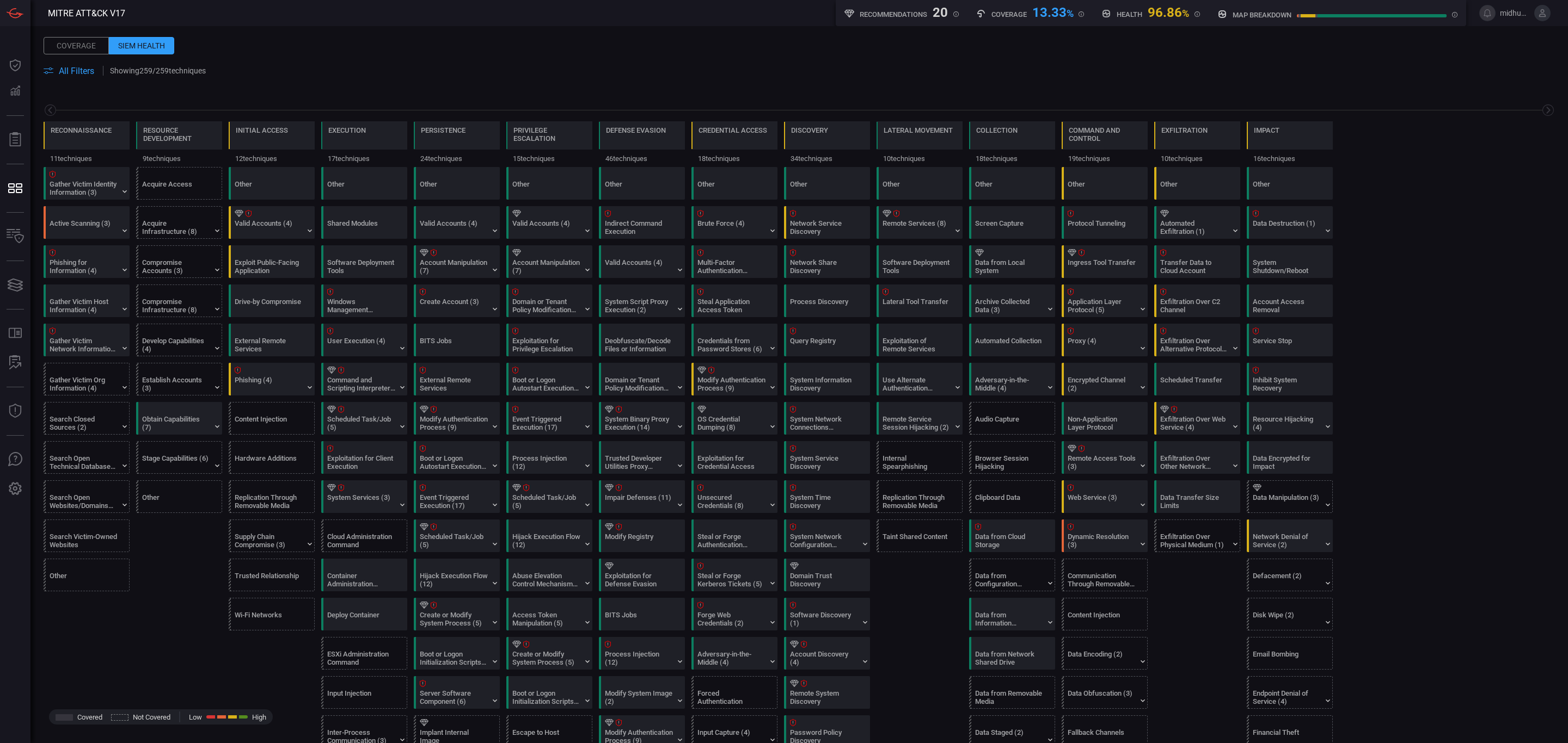
click at [85, 46] on div "Coverage" at bounding box center [76, 45] width 65 height 18
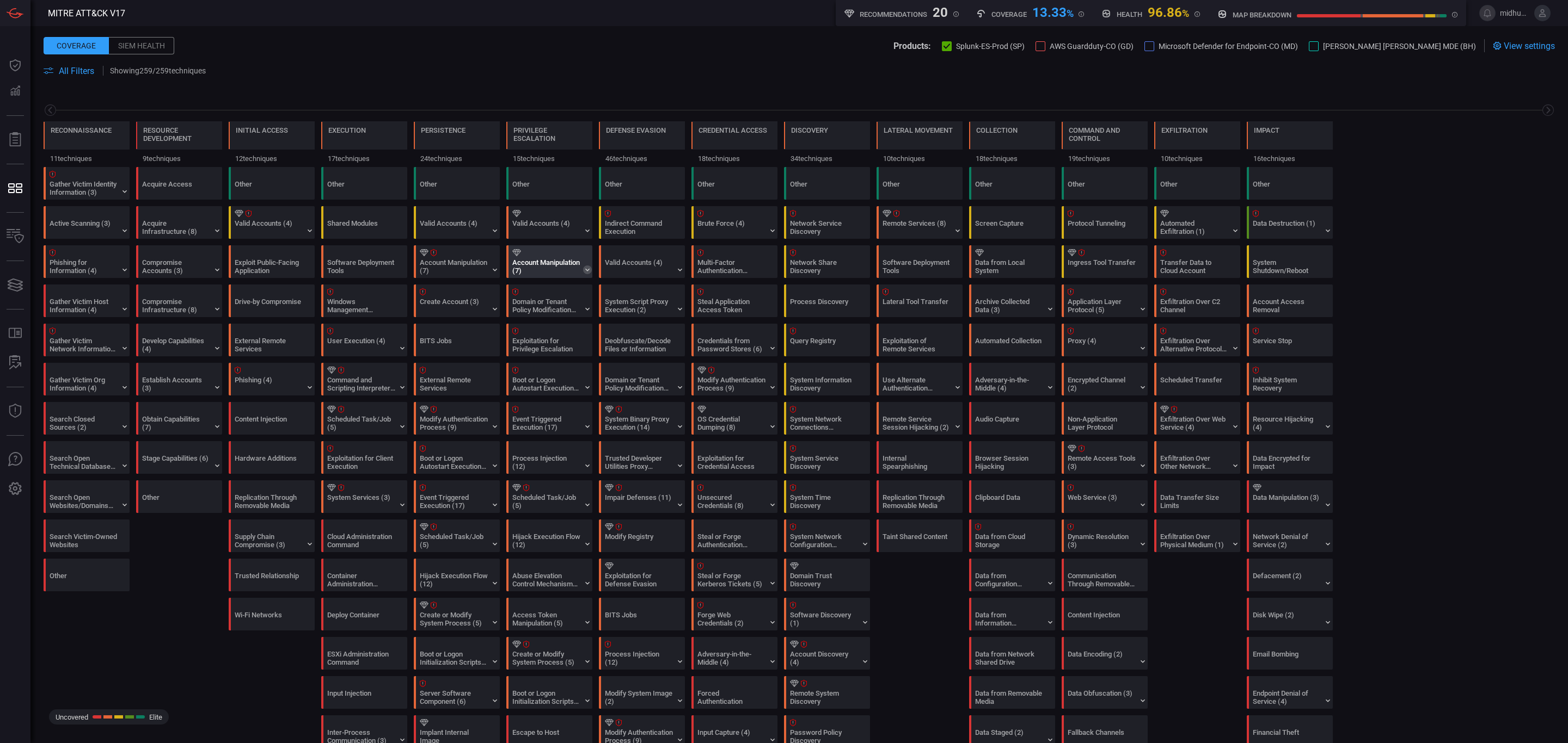
click at [585, 268] on icon at bounding box center [587, 270] width 8 height 8
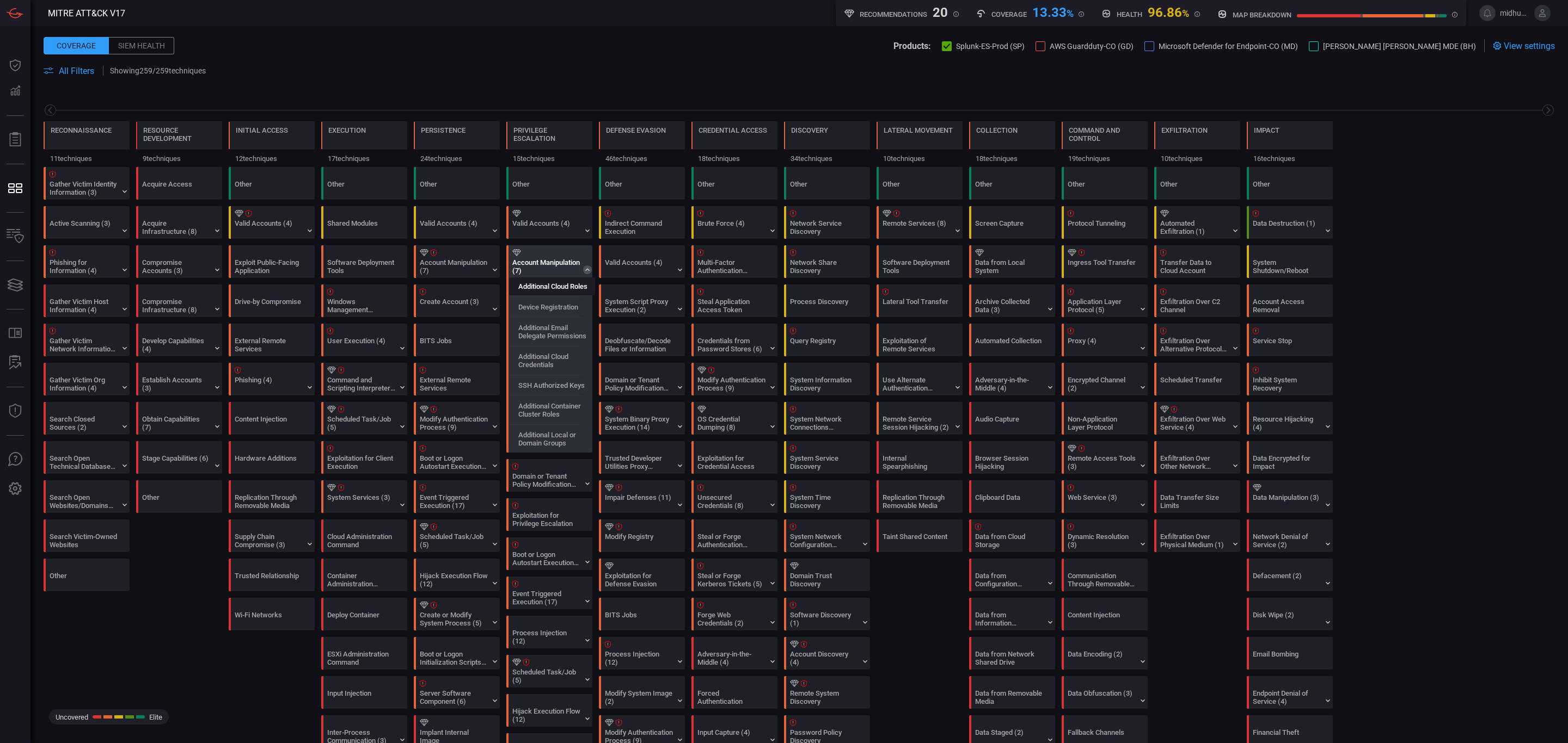
click at [570, 288] on label "Additional Cloud Roles" at bounding box center [553, 286] width 69 height 8
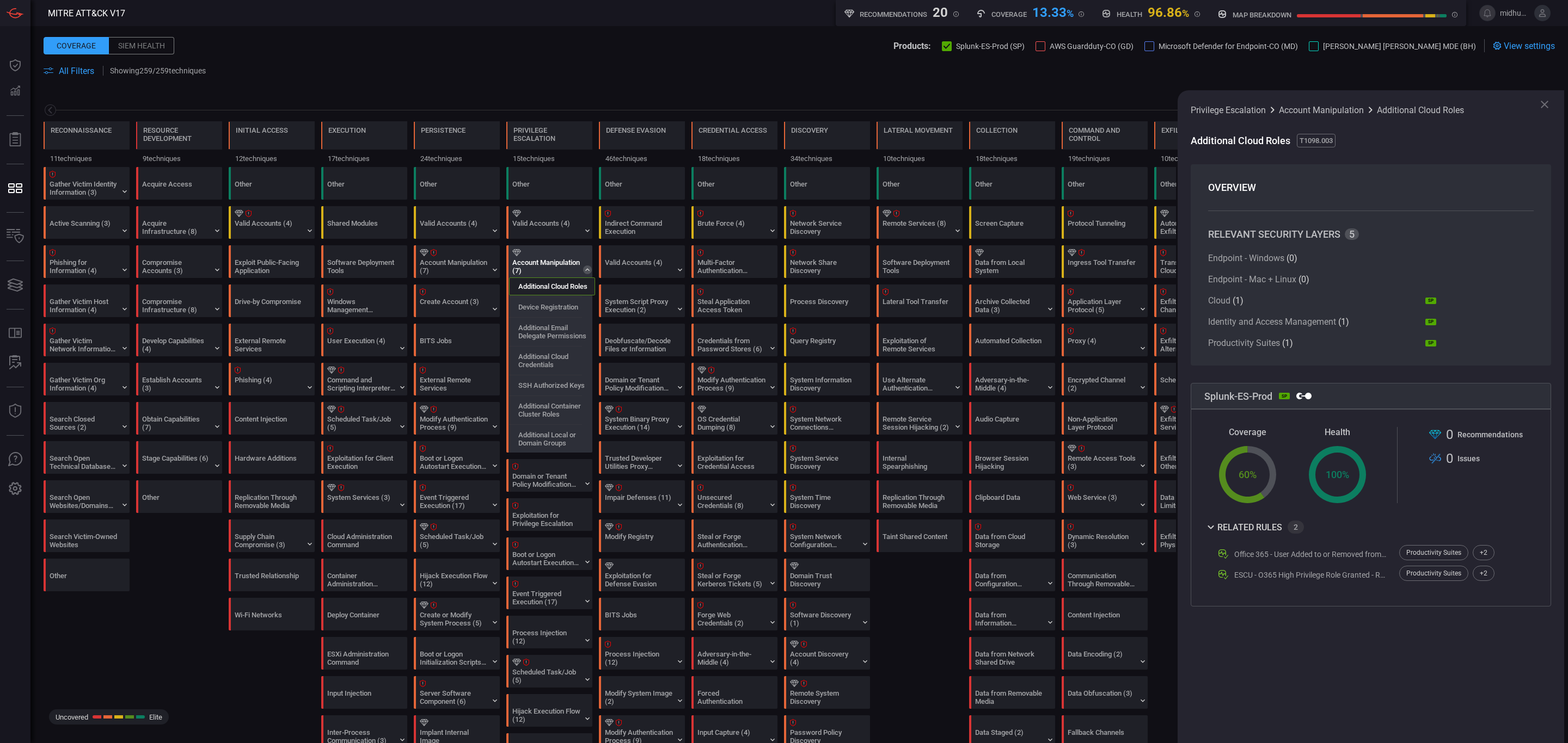
click at [583, 271] on icon at bounding box center [587, 270] width 8 height 8
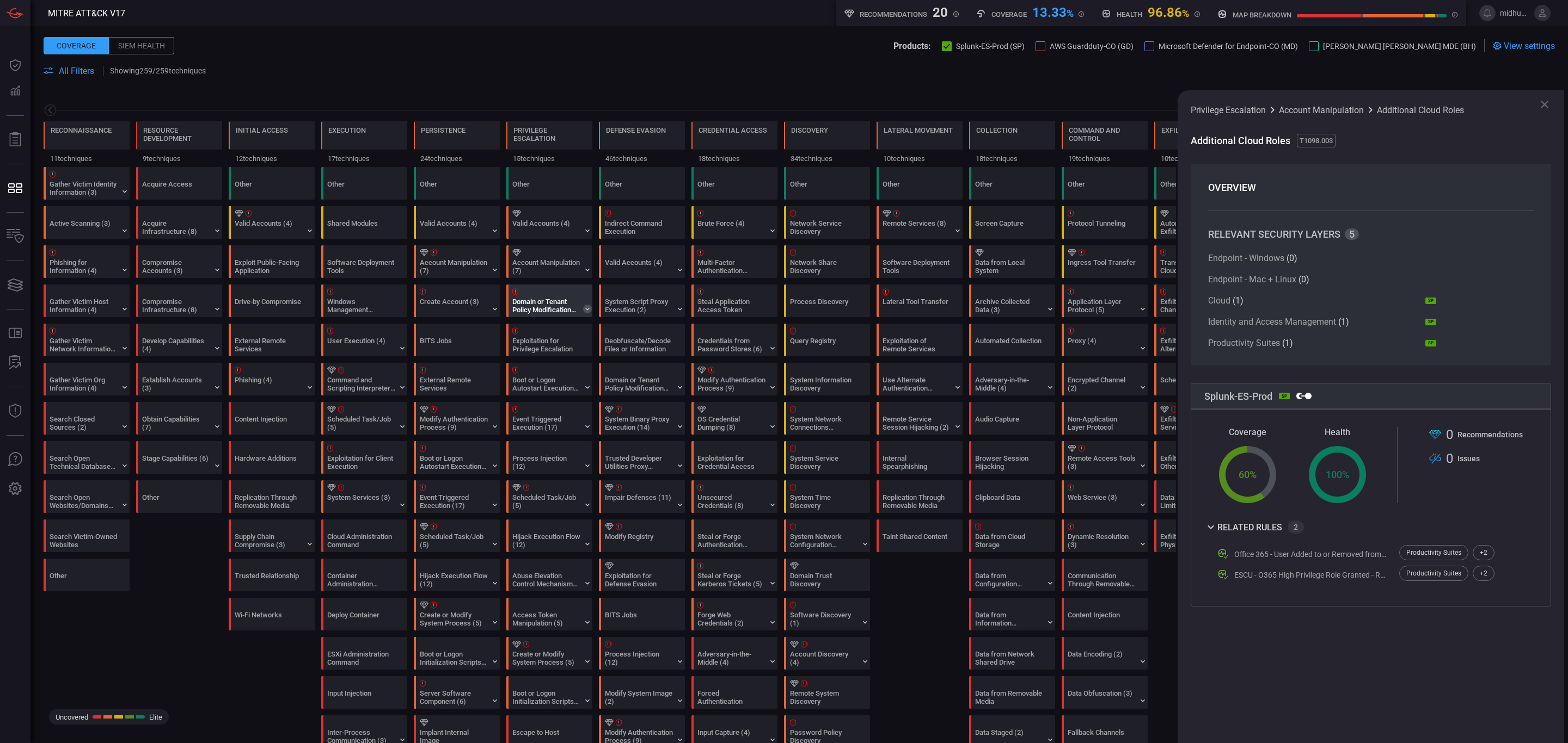
click at [585, 309] on icon at bounding box center [587, 309] width 8 height 8
